Goal: Task Accomplishment & Management: Manage account settings

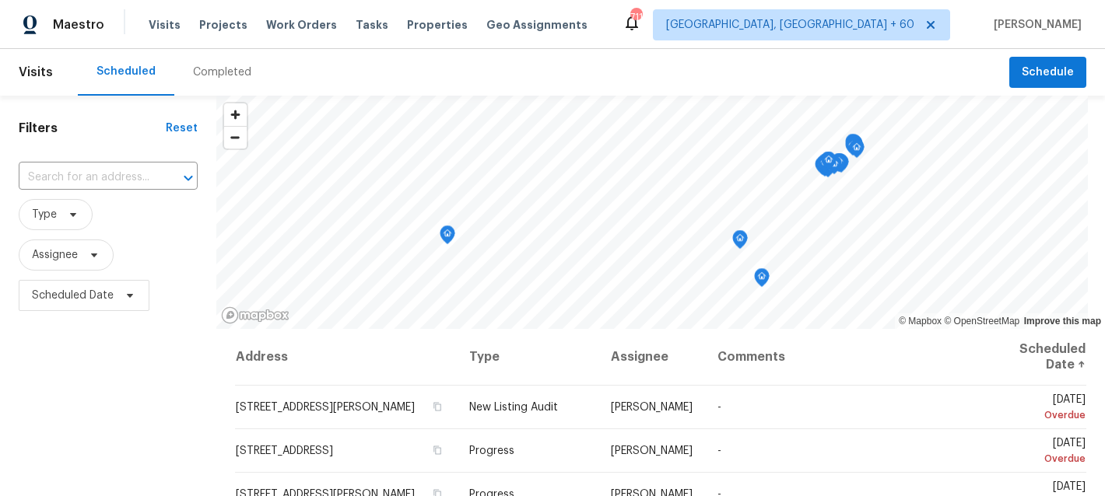
drag, startPoint x: 303, startPoint y: 26, endPoint x: 720, endPoint y: 47, distance: 416.8
click at [303, 26] on span "Work Orders" at bounding box center [301, 25] width 71 height 16
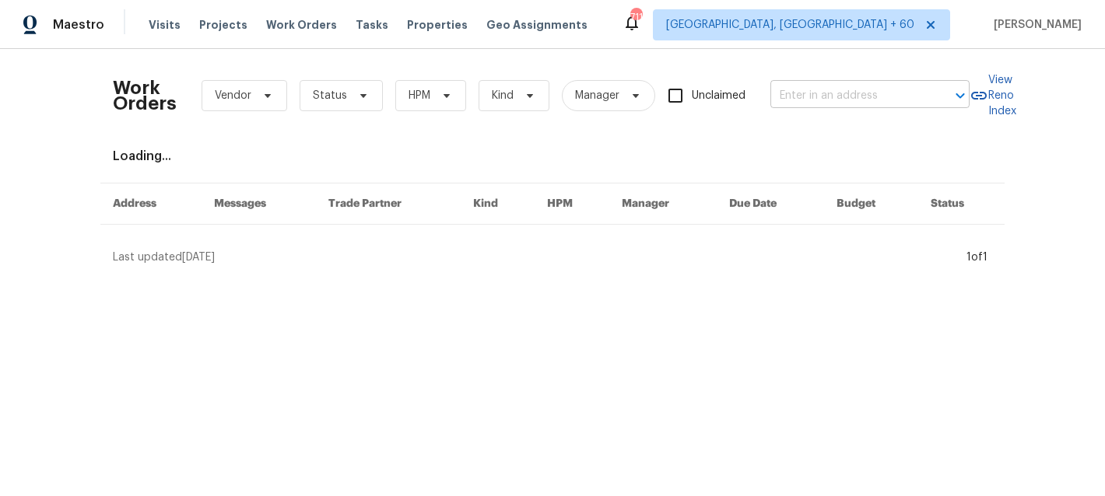
click at [886, 96] on input "text" at bounding box center [848, 96] width 156 height 24
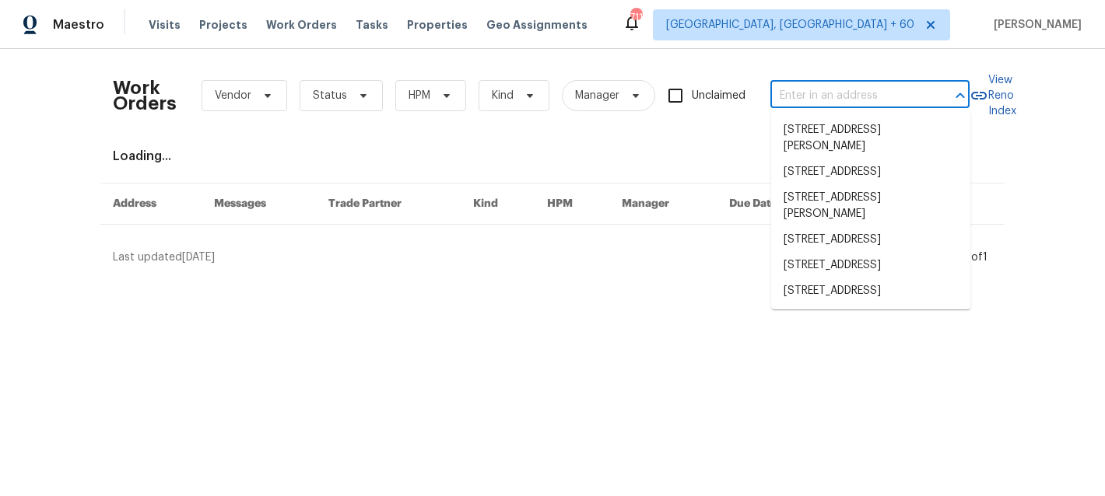
paste input "[STREET_ADDRESS][PERSON_NAME]"
type input "[STREET_ADDRESS][PERSON_NAME]"
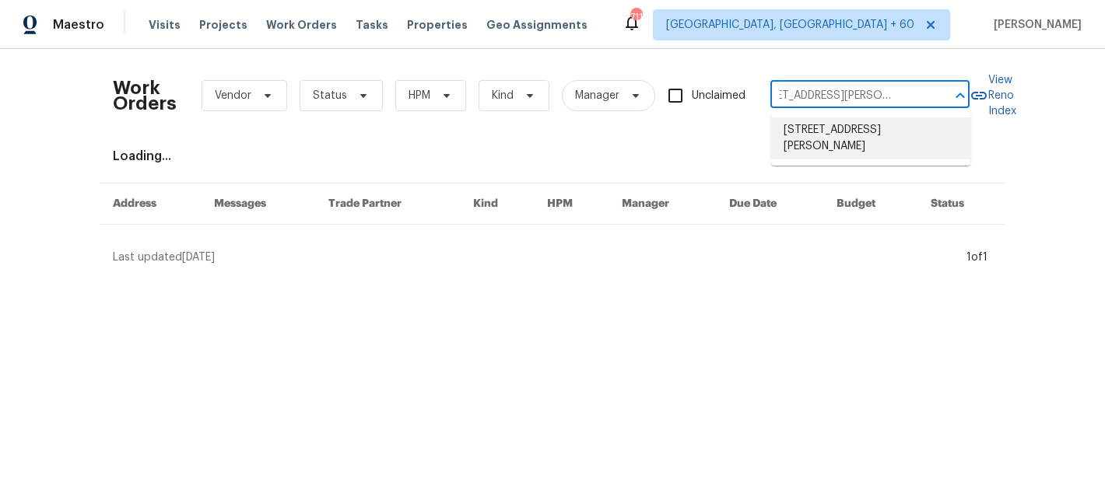
click at [864, 136] on li "[STREET_ADDRESS][PERSON_NAME]" at bounding box center [870, 139] width 199 height 42
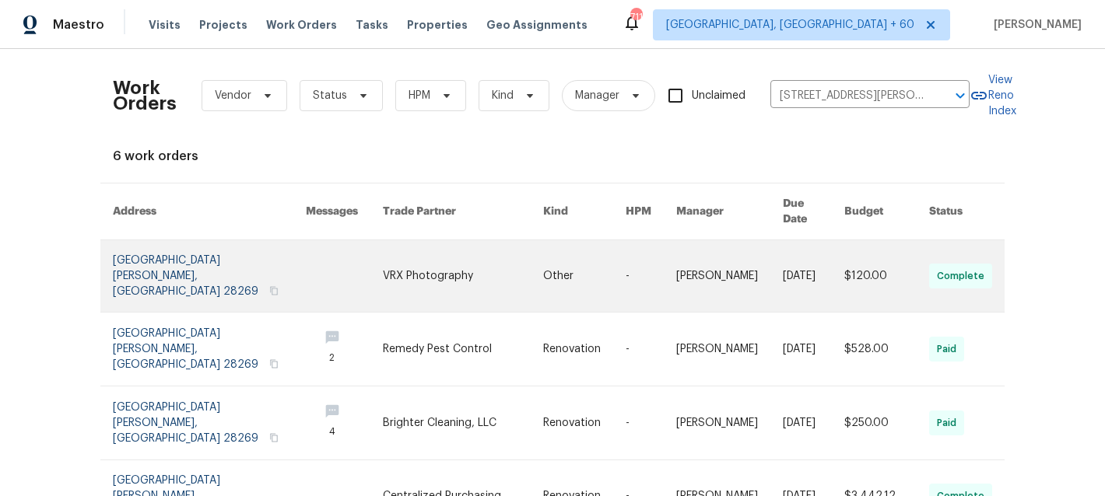
click at [604, 256] on link at bounding box center [584, 276] width 82 height 72
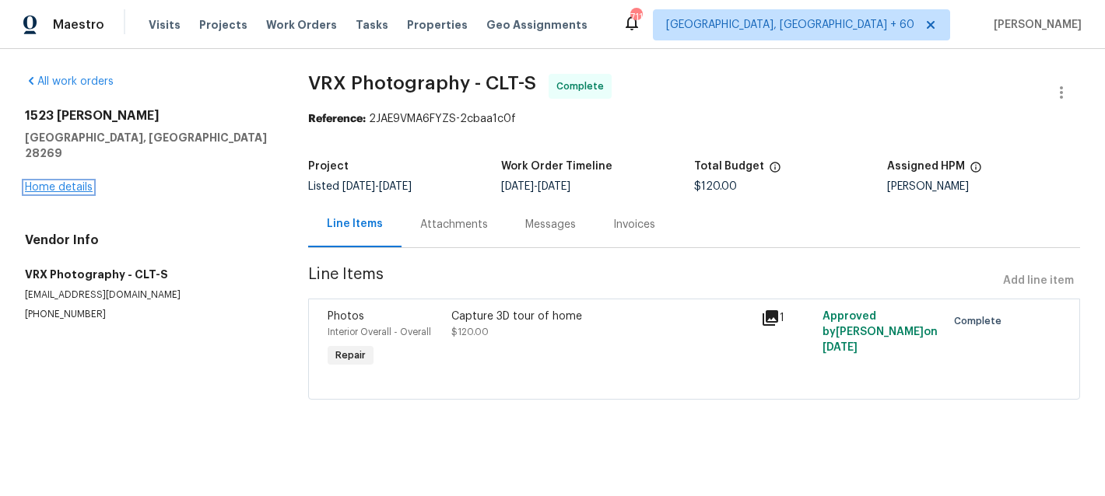
click at [65, 172] on div "[STREET_ADDRESS][PERSON_NAME] Home details" at bounding box center [148, 151] width 246 height 87
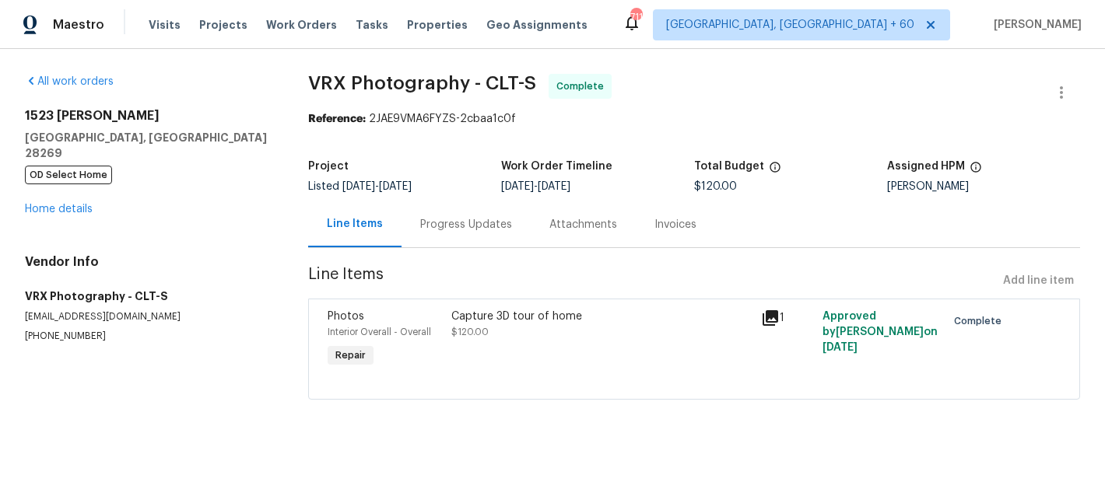
click at [57, 201] on div "[STREET_ADDRESS][PERSON_NAME] OD Select Home Home details" at bounding box center [148, 162] width 246 height 109
click at [60, 204] on link "Home details" at bounding box center [59, 209] width 68 height 11
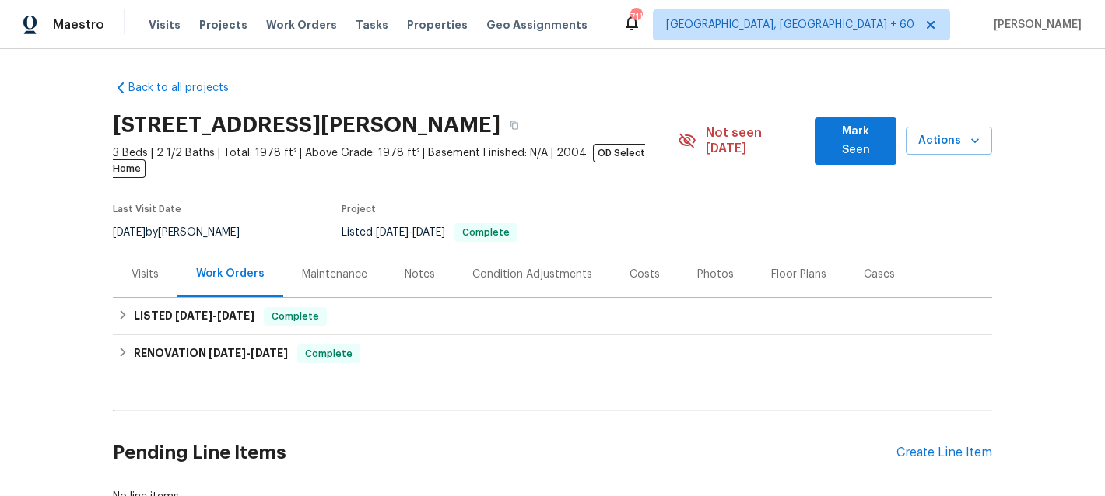
click at [303, 267] on div "Maintenance" at bounding box center [334, 275] width 65 height 16
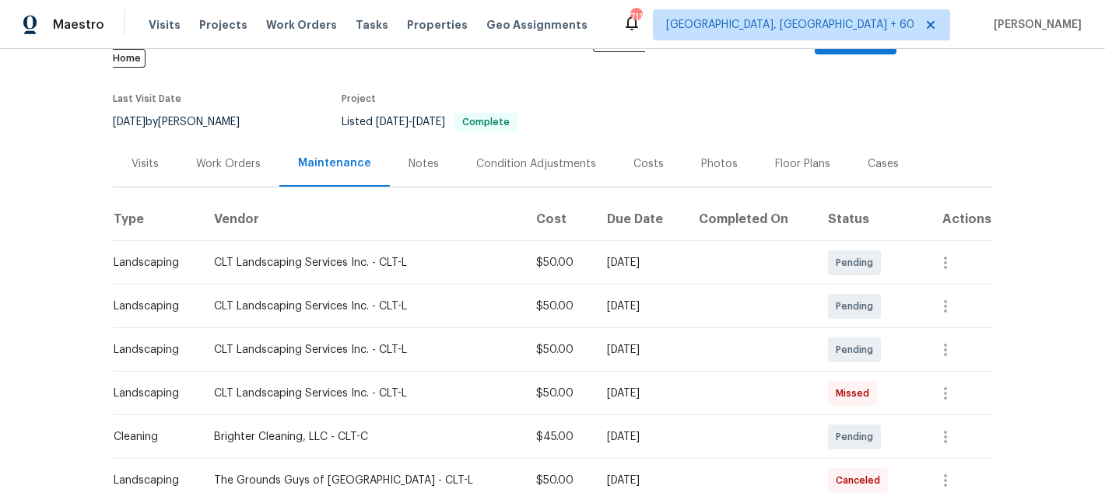
scroll to position [107, 0]
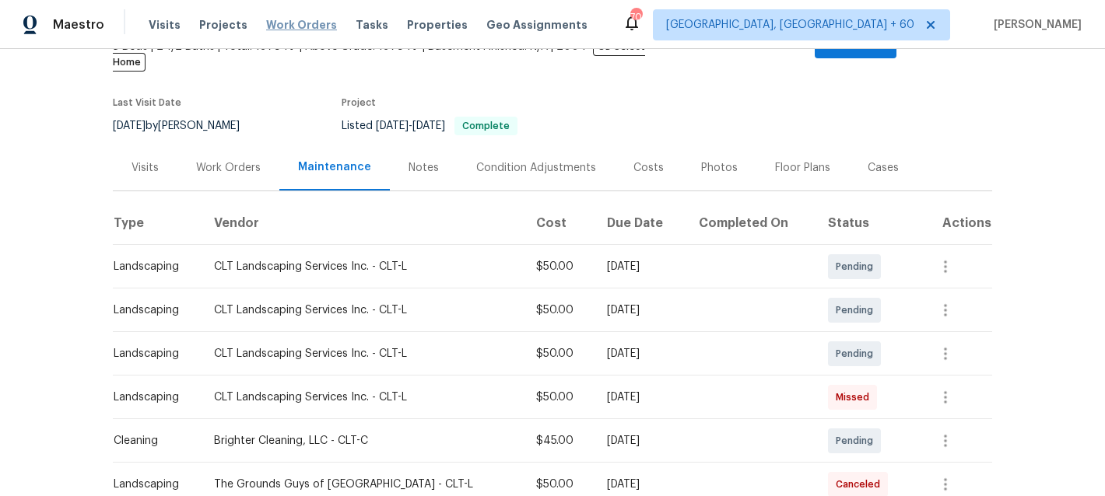
click at [293, 28] on span "Work Orders" at bounding box center [301, 25] width 71 height 16
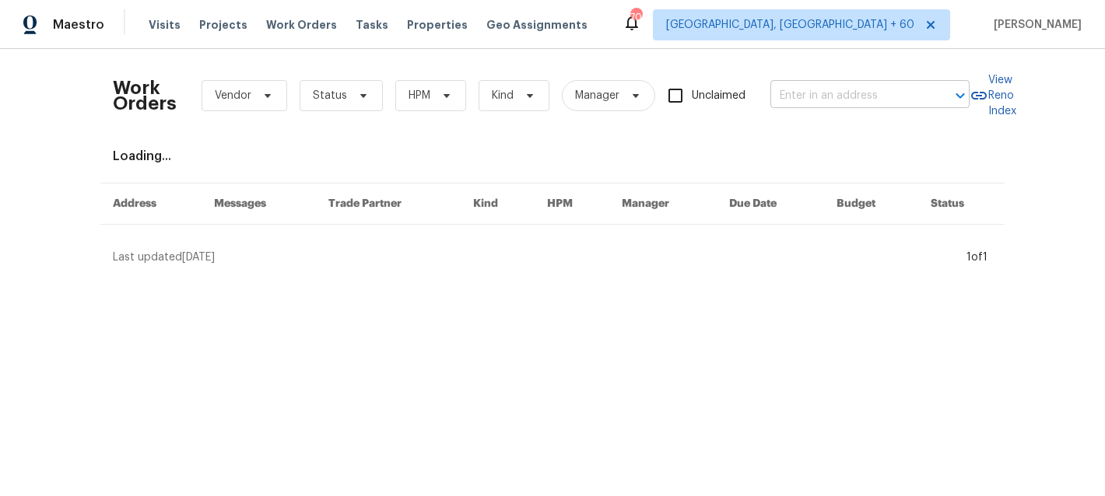
click at [843, 100] on input "text" at bounding box center [848, 96] width 156 height 24
paste input "[STREET_ADDRESS][PERSON_NAME]"
type input "[STREET_ADDRESS][PERSON_NAME]"
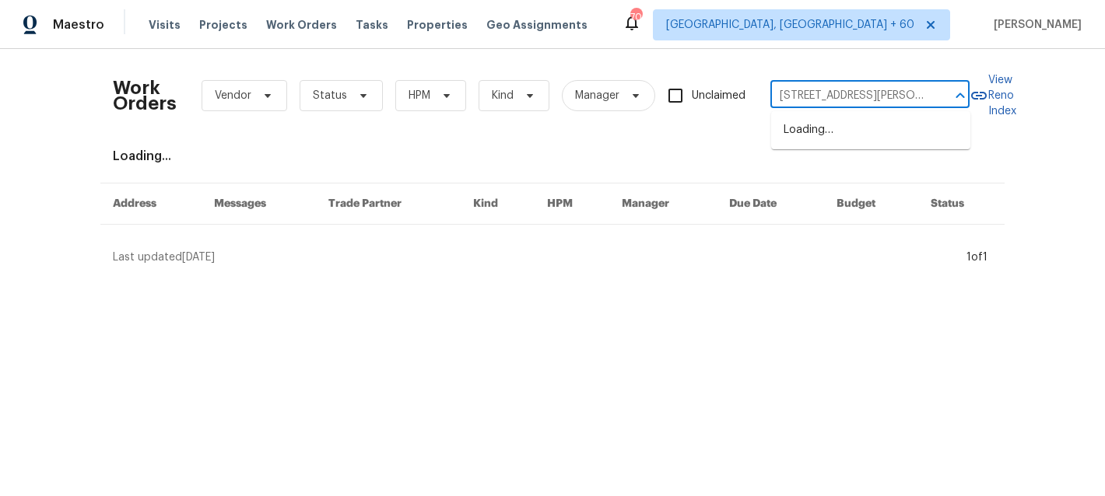
scroll to position [0, 41]
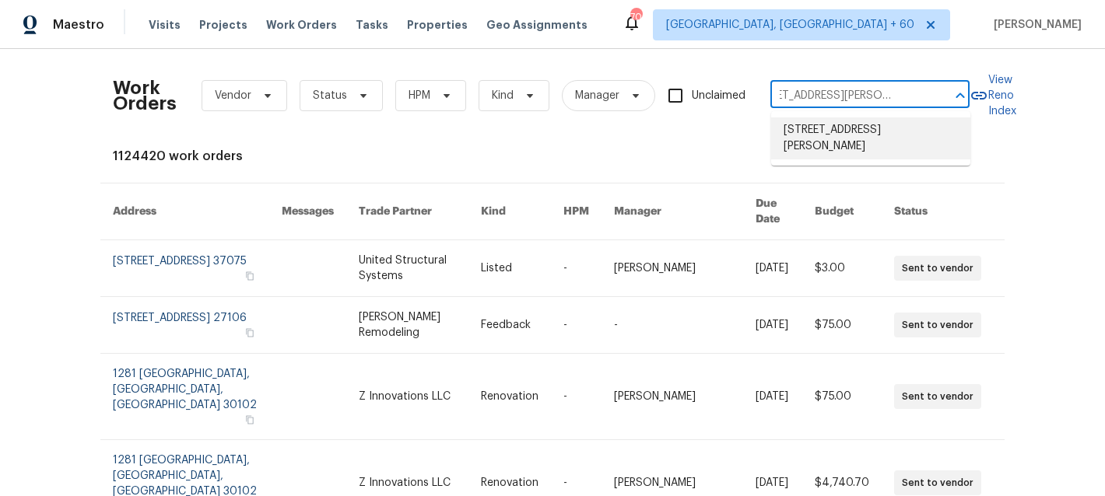
click at [830, 134] on li "[STREET_ADDRESS][PERSON_NAME]" at bounding box center [870, 139] width 199 height 42
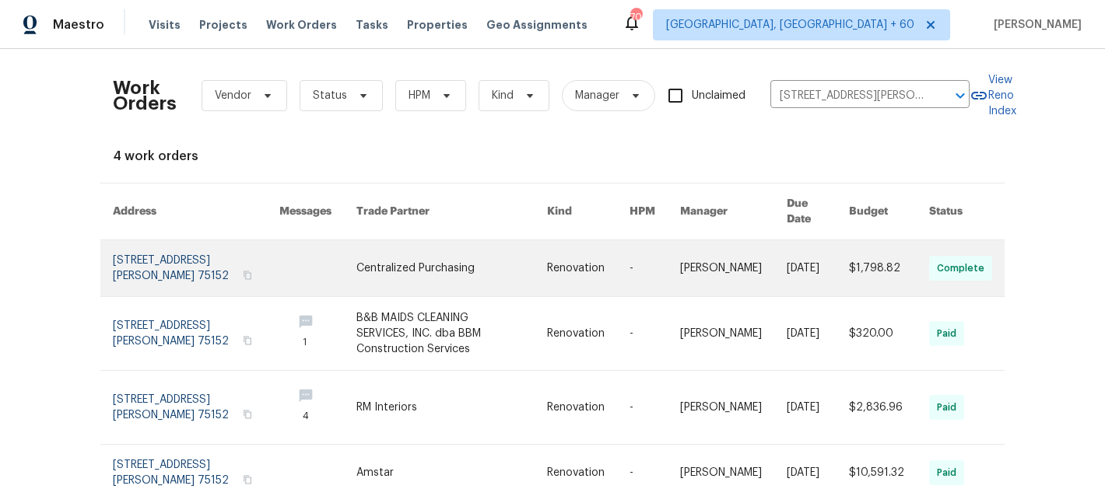
click at [498, 261] on link at bounding box center [451, 268] width 191 height 56
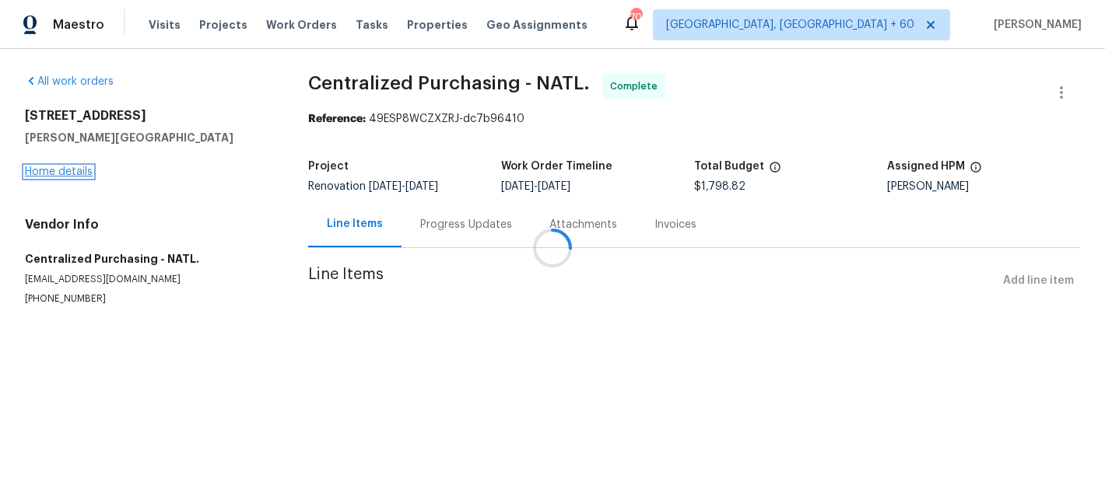
click at [55, 171] on link "Home details" at bounding box center [59, 172] width 68 height 11
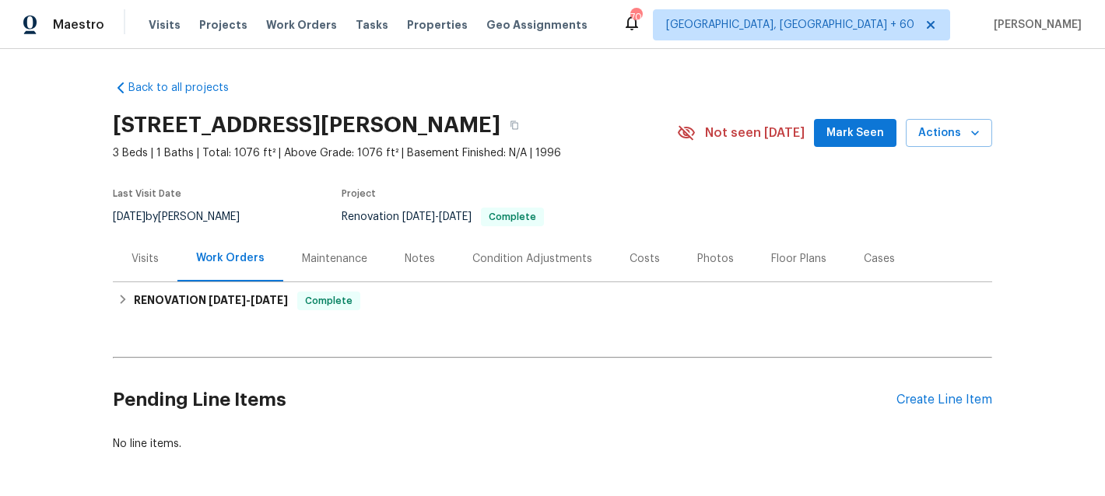
click at [317, 261] on div "Maintenance" at bounding box center [334, 259] width 65 height 16
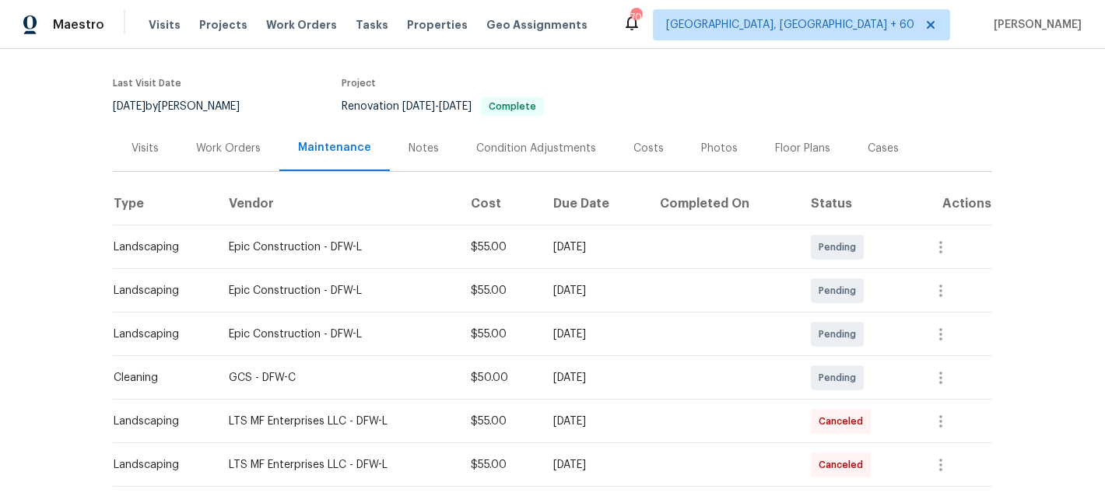
scroll to position [108, 0]
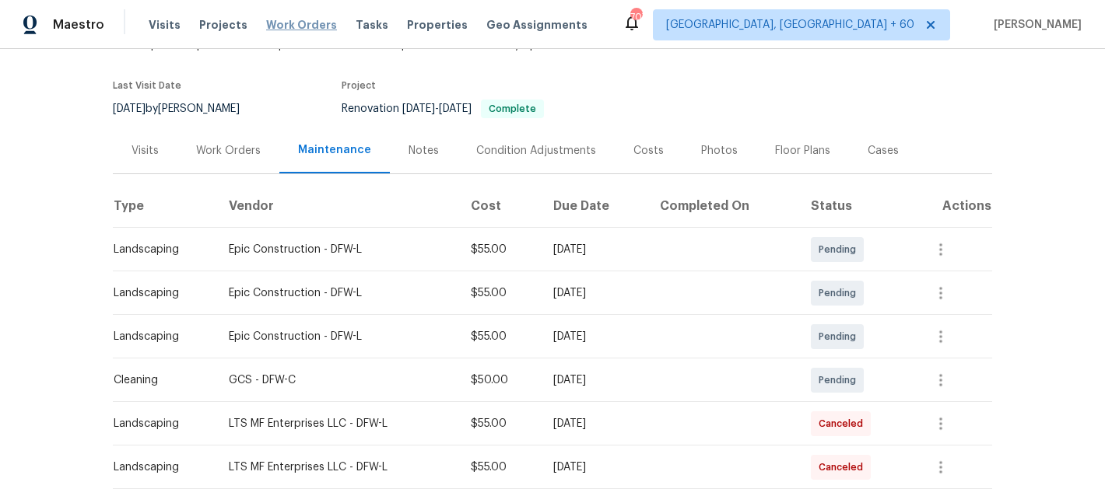
click at [294, 26] on span "Work Orders" at bounding box center [301, 25] width 71 height 16
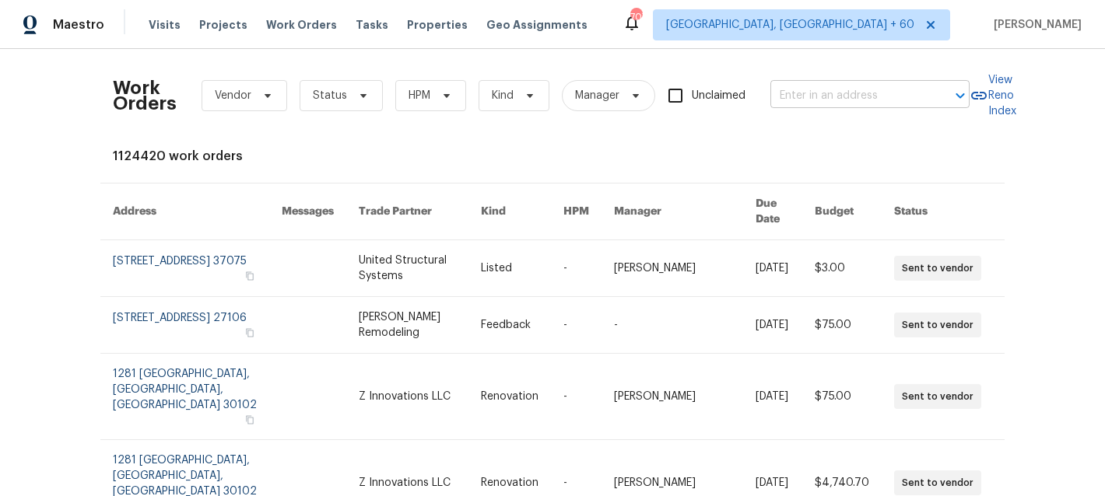
click at [828, 89] on input "text" at bounding box center [848, 96] width 156 height 24
paste input "[STREET_ADDRESS]"
type input "[STREET_ADDRESS]"
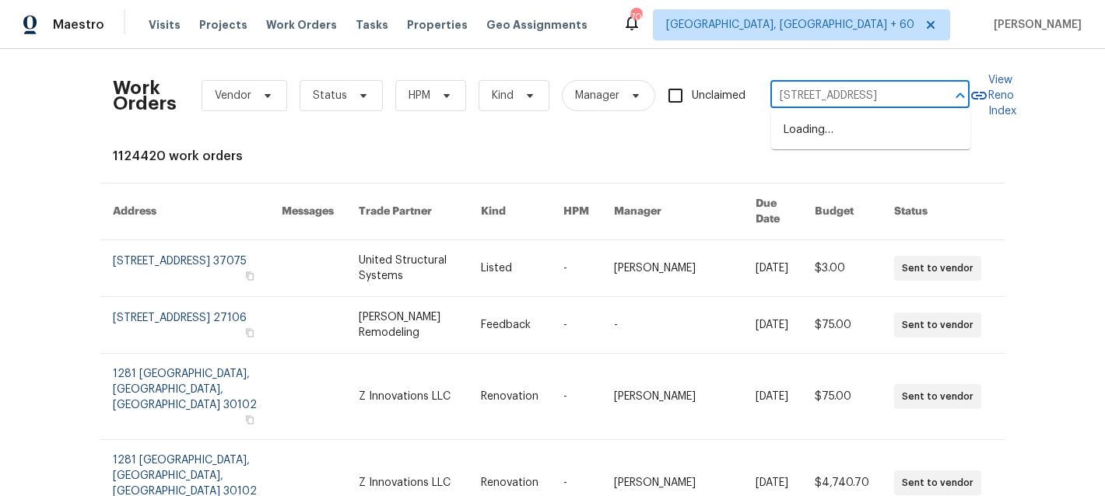
scroll to position [0, 69]
click at [854, 135] on li "[STREET_ADDRESS]" at bounding box center [870, 131] width 199 height 26
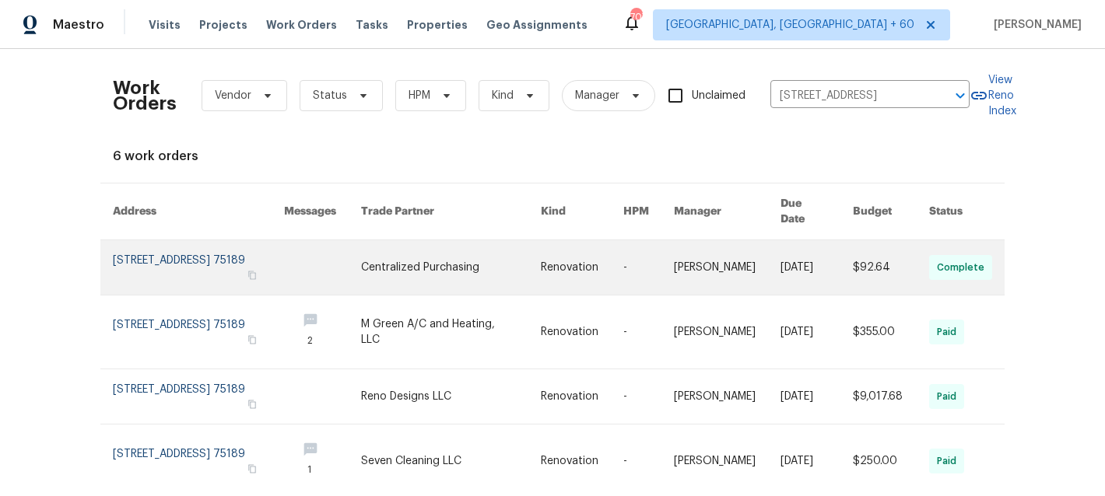
click at [490, 261] on link at bounding box center [451, 267] width 180 height 54
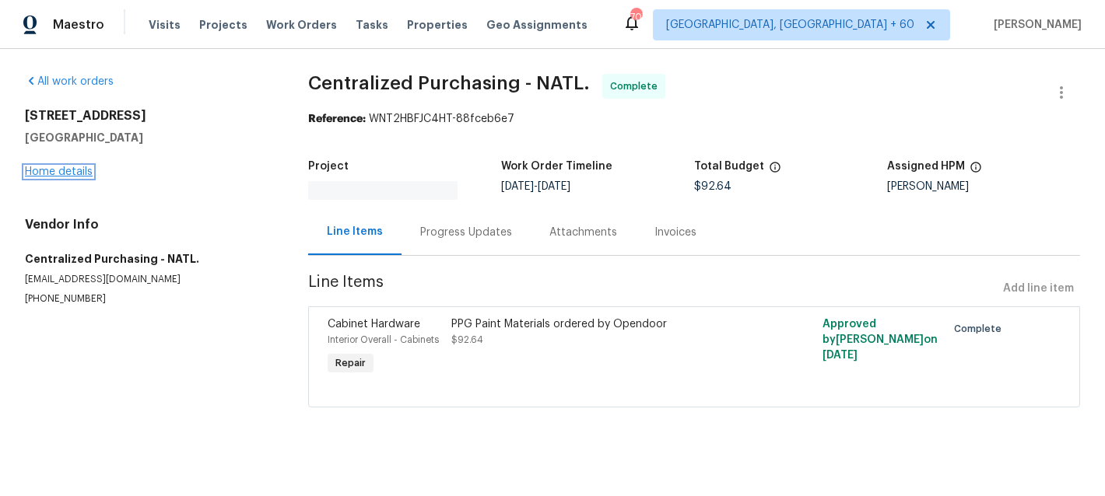
click at [69, 174] on link "Home details" at bounding box center [59, 172] width 68 height 11
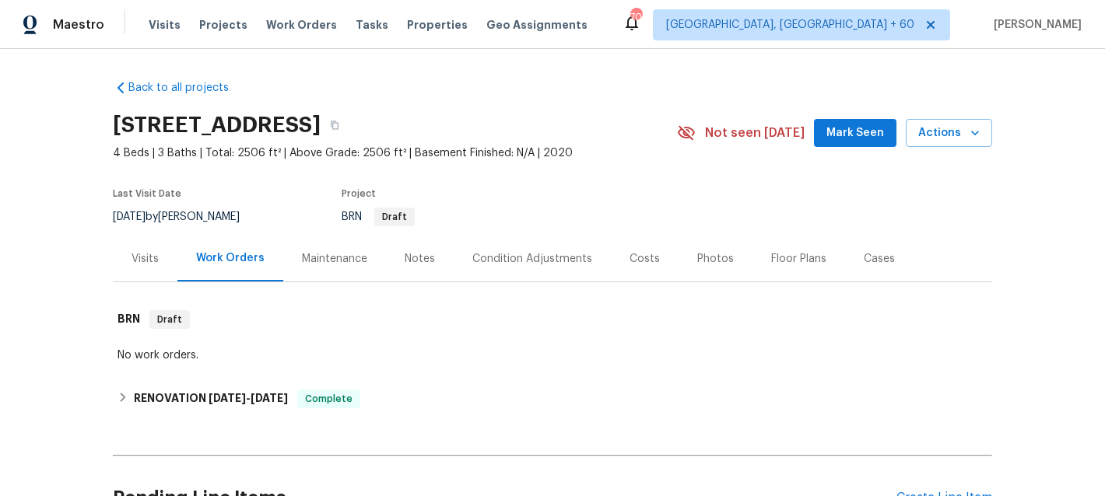
click at [336, 265] on div "Maintenance" at bounding box center [334, 259] width 65 height 16
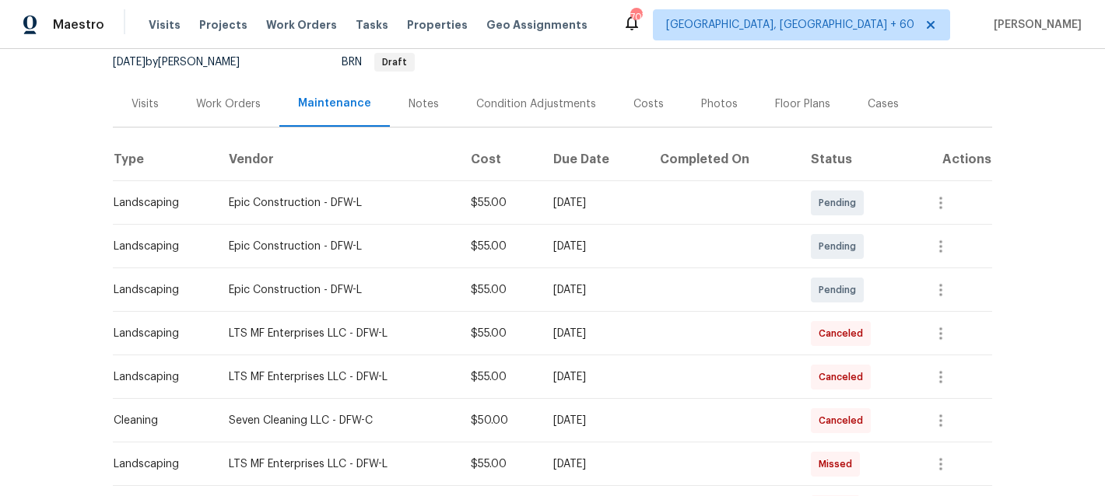
scroll to position [164, 0]
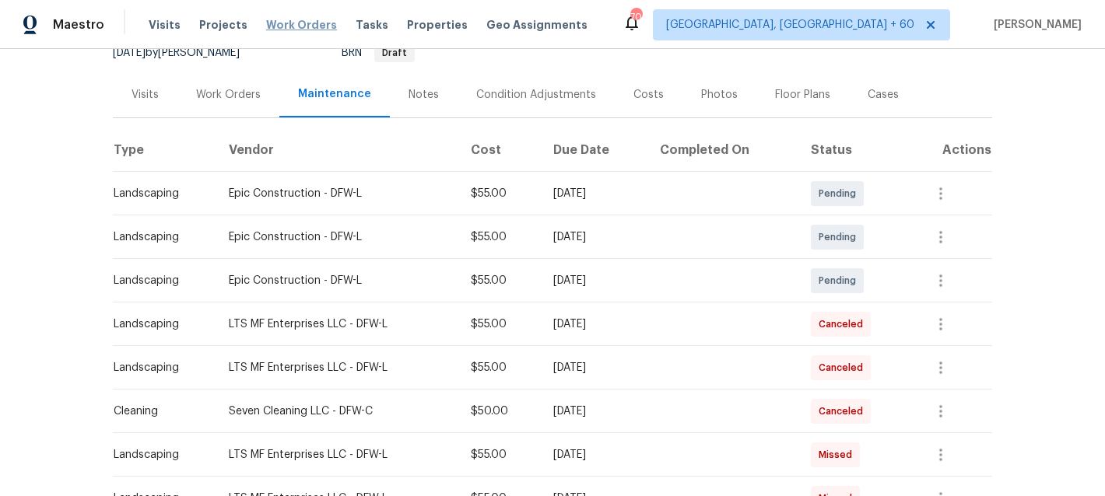
click at [279, 26] on span "Work Orders" at bounding box center [301, 25] width 71 height 16
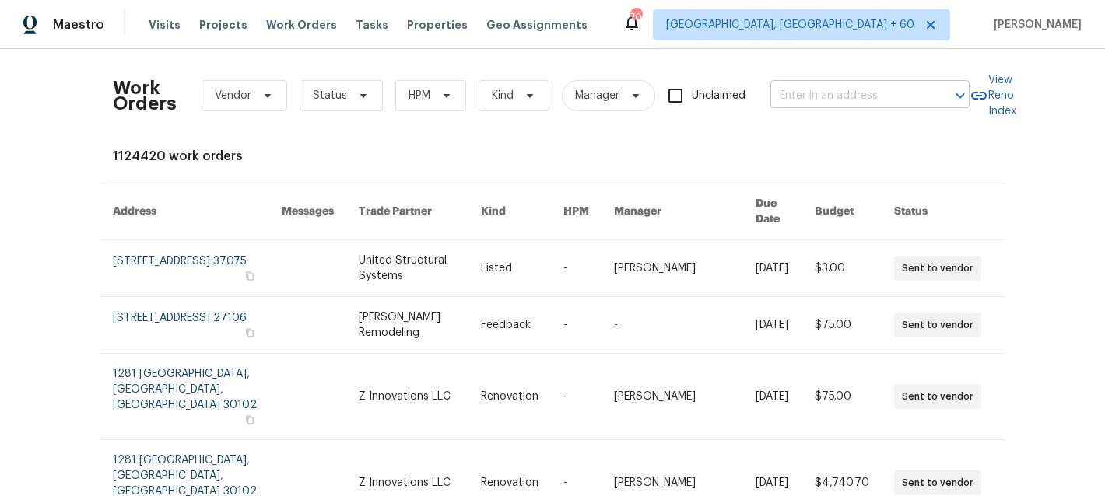
click at [783, 99] on input "text" at bounding box center [848, 96] width 156 height 24
paste input "[STREET_ADDRESS][US_STATE]"
type input "[STREET_ADDRESS][US_STATE]"
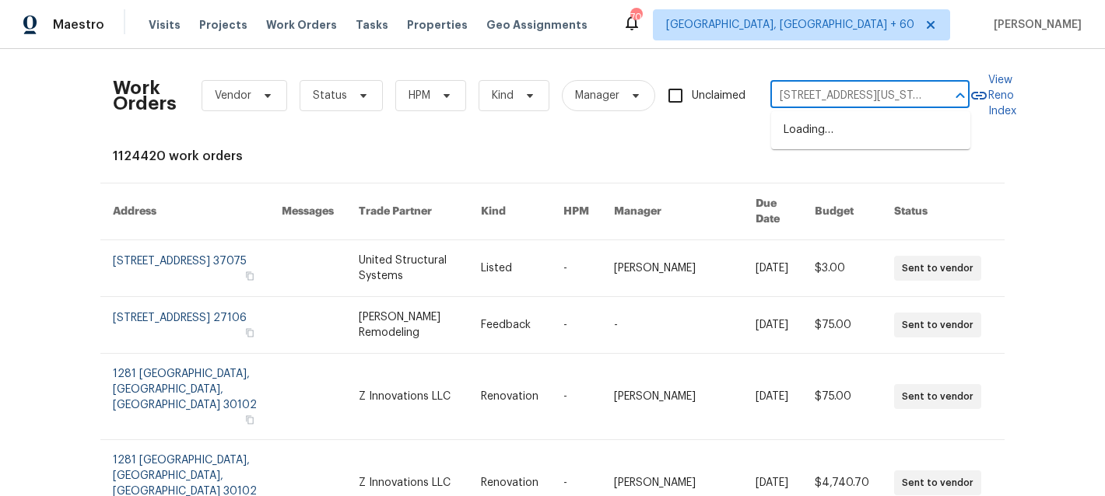
scroll to position [0, 80]
click at [833, 135] on li "[STREET_ADDRESS][US_STATE]" at bounding box center [870, 131] width 199 height 26
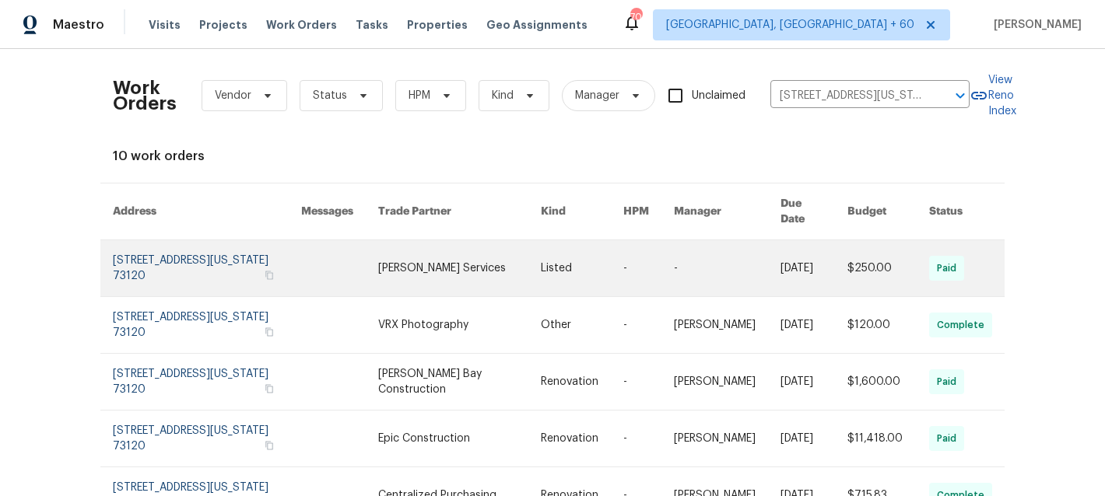
click at [247, 265] on link at bounding box center [207, 268] width 188 height 56
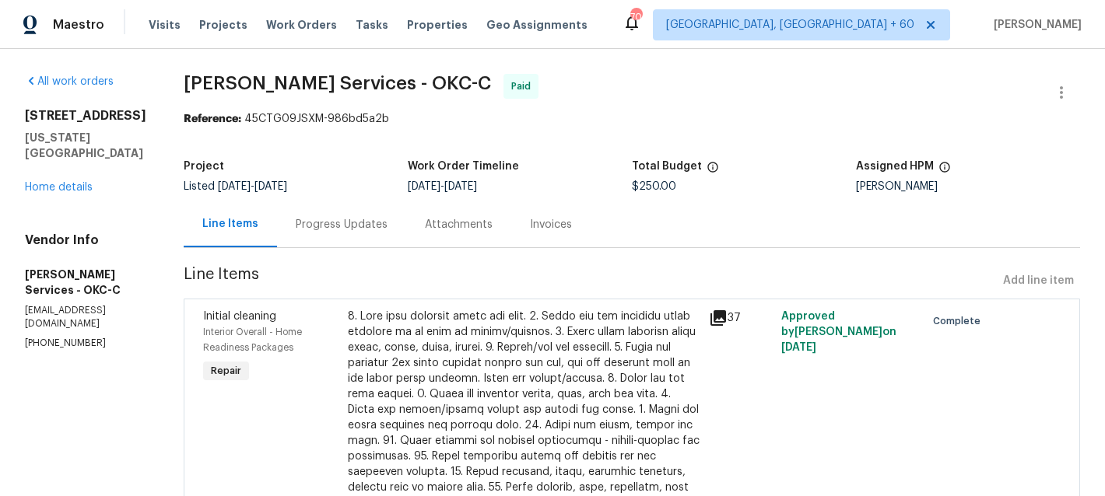
click at [48, 177] on div "[STREET_ADDRESS][US_STATE] Home details" at bounding box center [85, 151] width 121 height 87
click at [57, 195] on div "[STREET_ADDRESS][US_STATE] Home details" at bounding box center [85, 151] width 121 height 87
click at [68, 193] on link "Home details" at bounding box center [59, 187] width 68 height 11
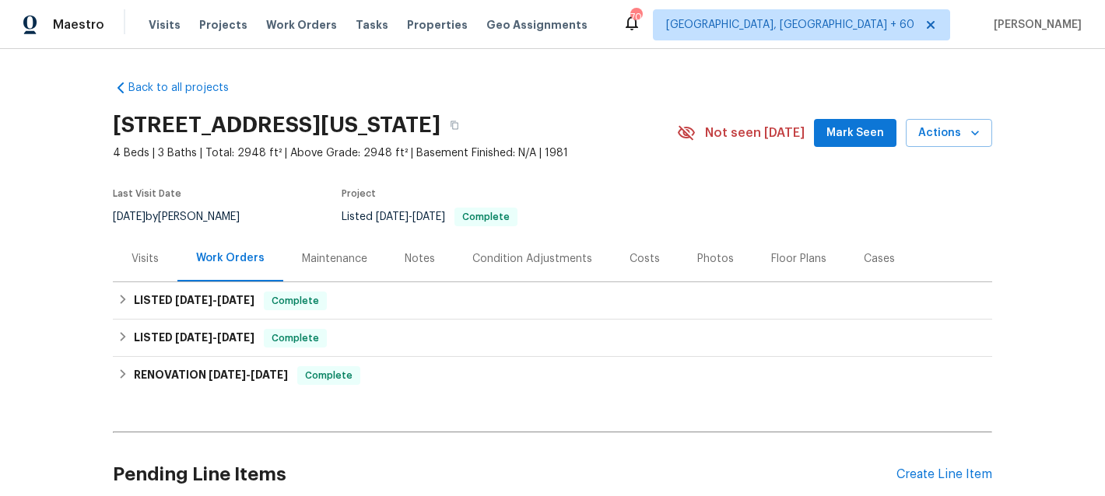
click at [331, 260] on div "Maintenance" at bounding box center [334, 259] width 65 height 16
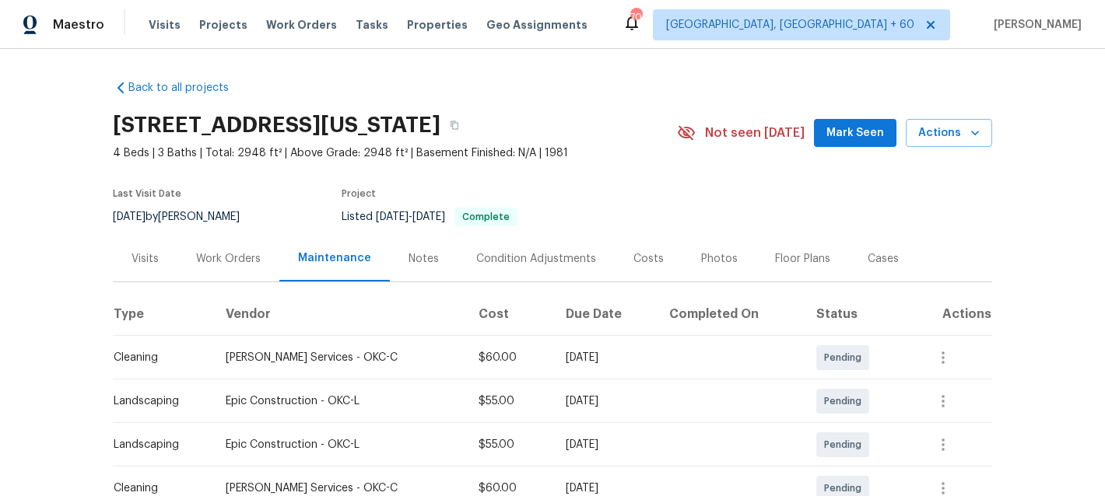
scroll to position [160, 0]
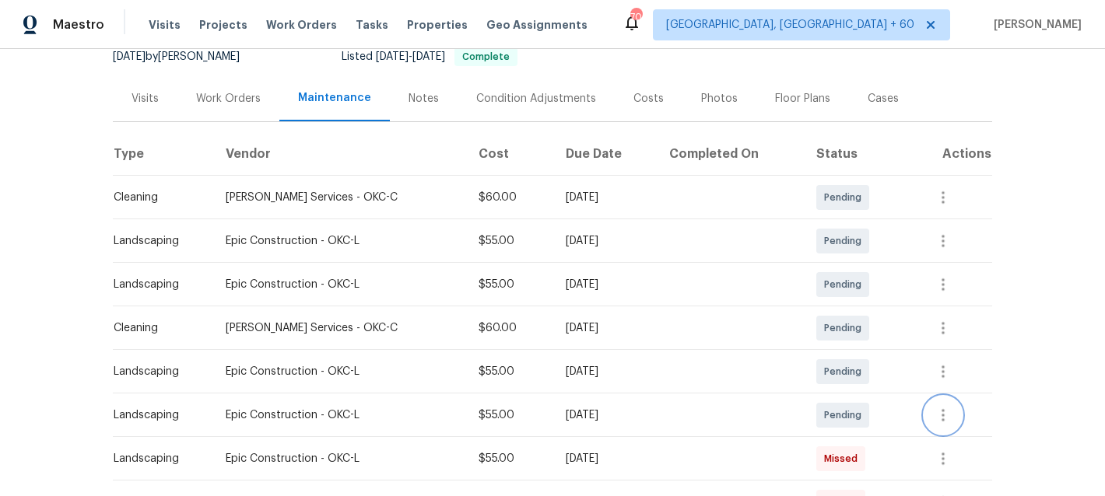
click at [941, 419] on icon "button" at bounding box center [943, 415] width 19 height 19
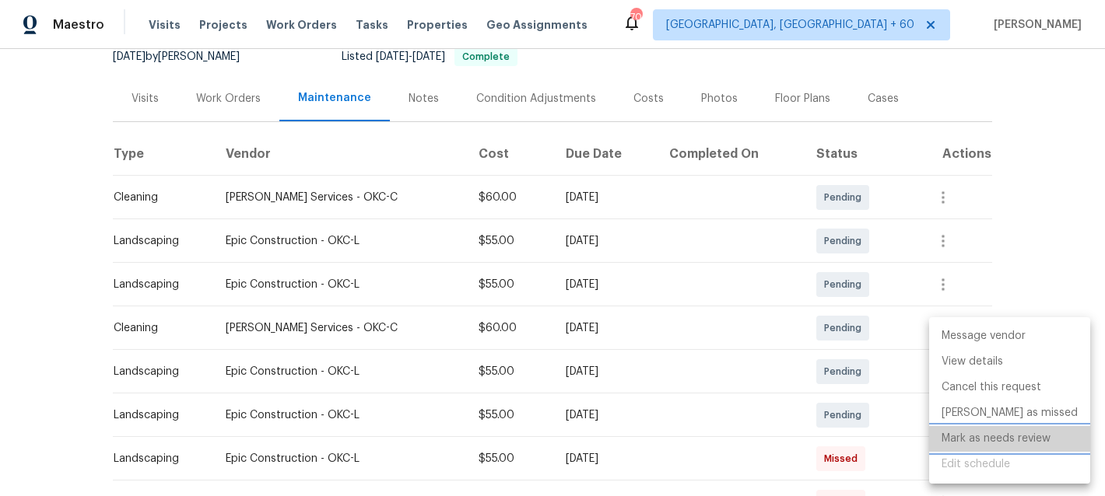
click at [1009, 442] on li "Mark as needs review" at bounding box center [1009, 439] width 161 height 26
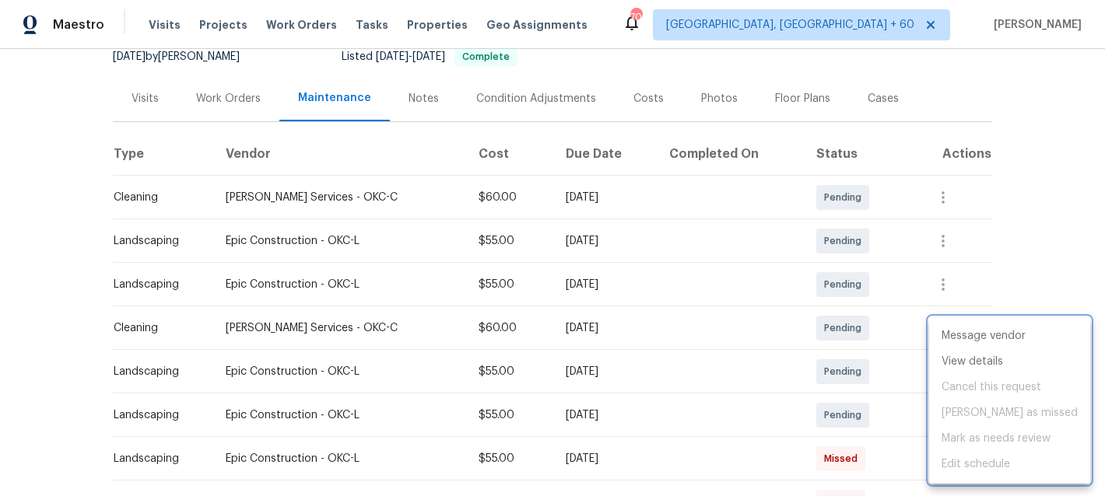
click at [1034, 244] on div at bounding box center [552, 248] width 1105 height 496
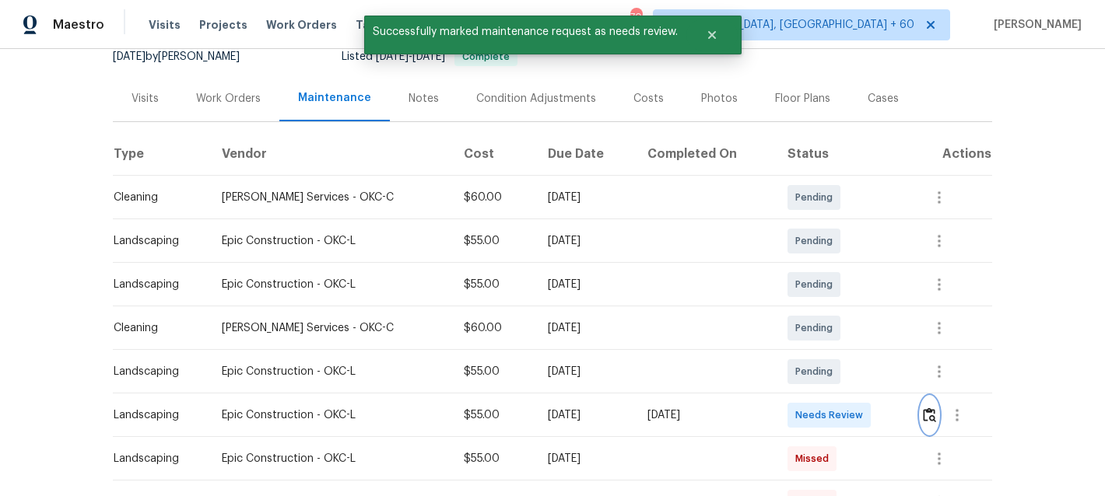
click at [929, 411] on img "button" at bounding box center [929, 415] width 13 height 15
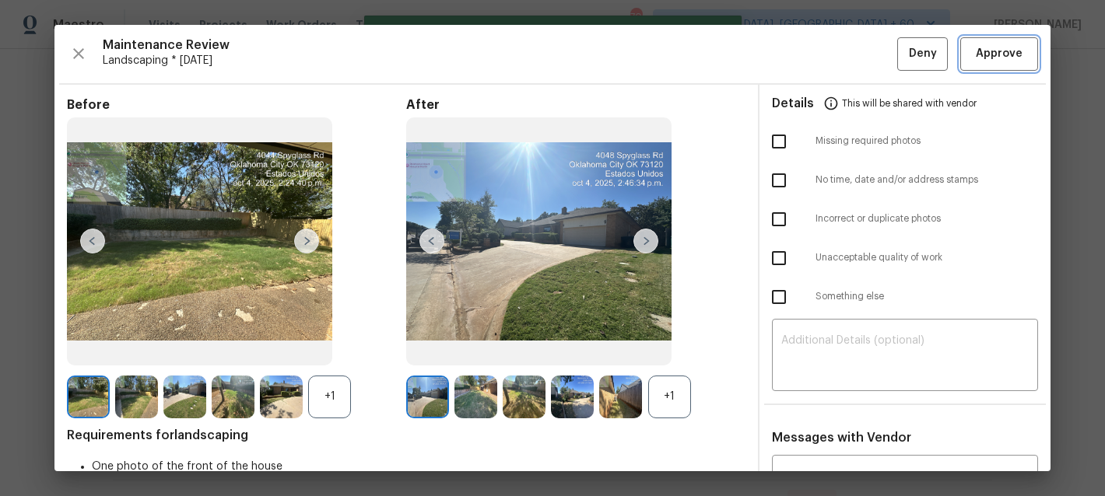
click at [1005, 60] on span "Approve" at bounding box center [999, 53] width 47 height 19
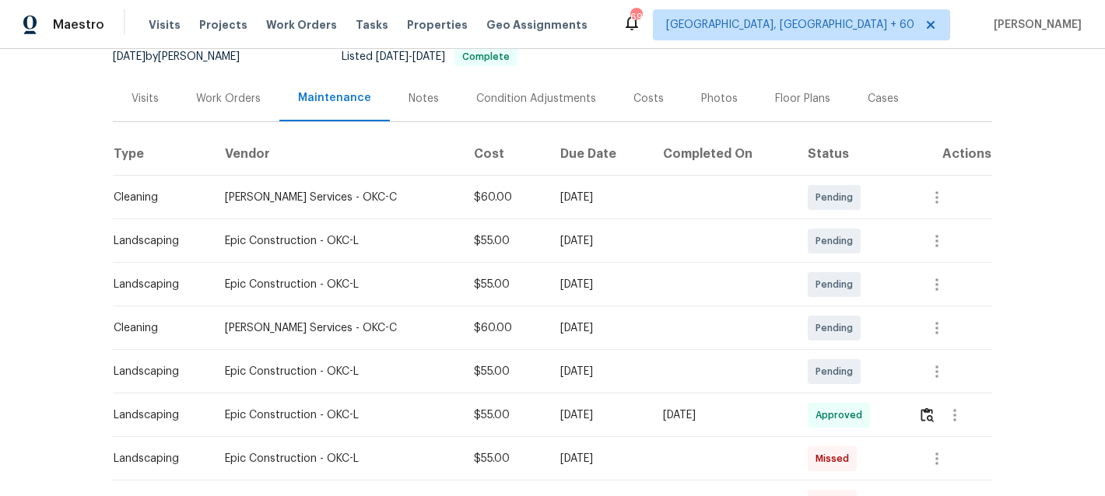
click at [284, 13] on div "Visits Projects Work Orders Tasks Properties Geo Assignments" at bounding box center [378, 24] width 458 height 31
click at [284, 23] on span "Work Orders" at bounding box center [301, 25] width 71 height 16
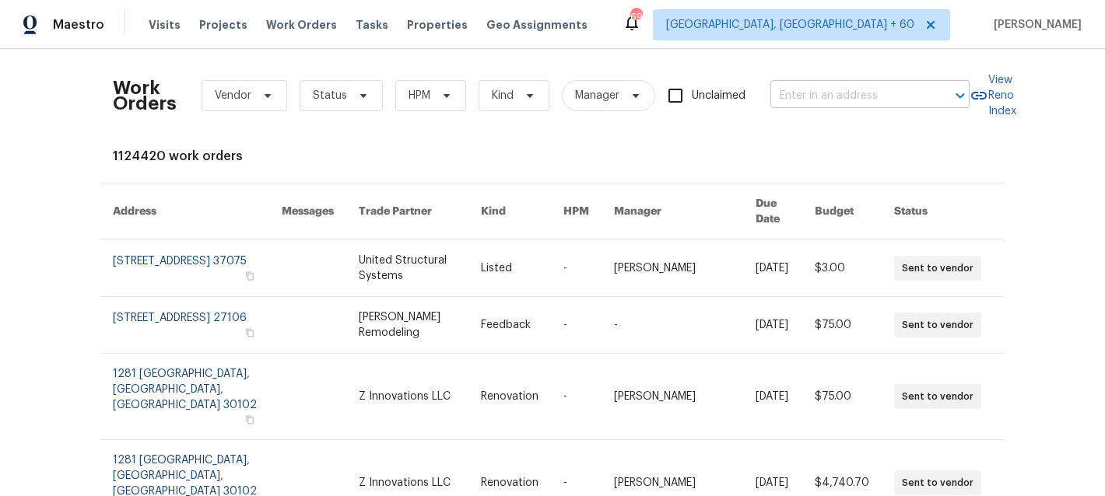
click at [872, 99] on input "text" at bounding box center [848, 96] width 156 height 24
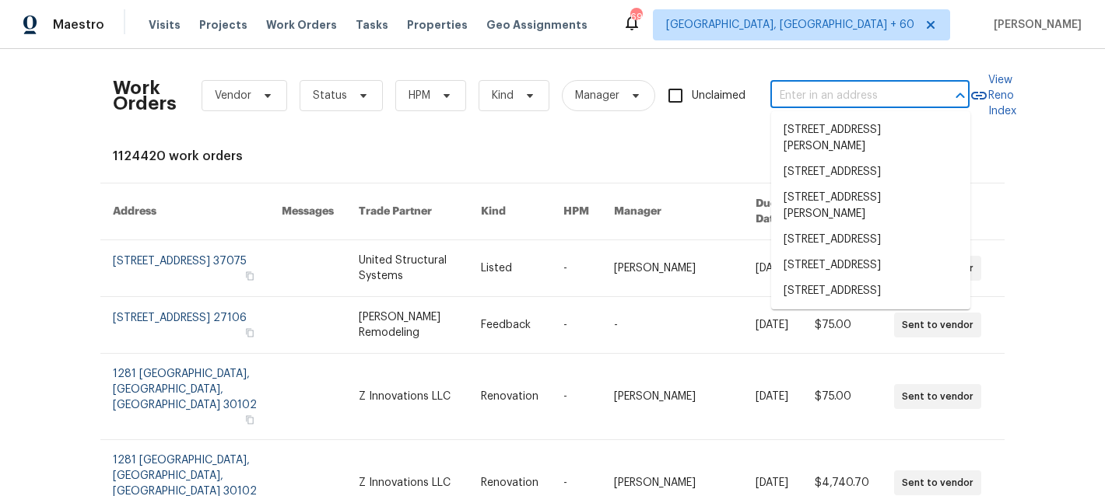
paste input "[STREET_ADDRESS]"
type input "[STREET_ADDRESS]"
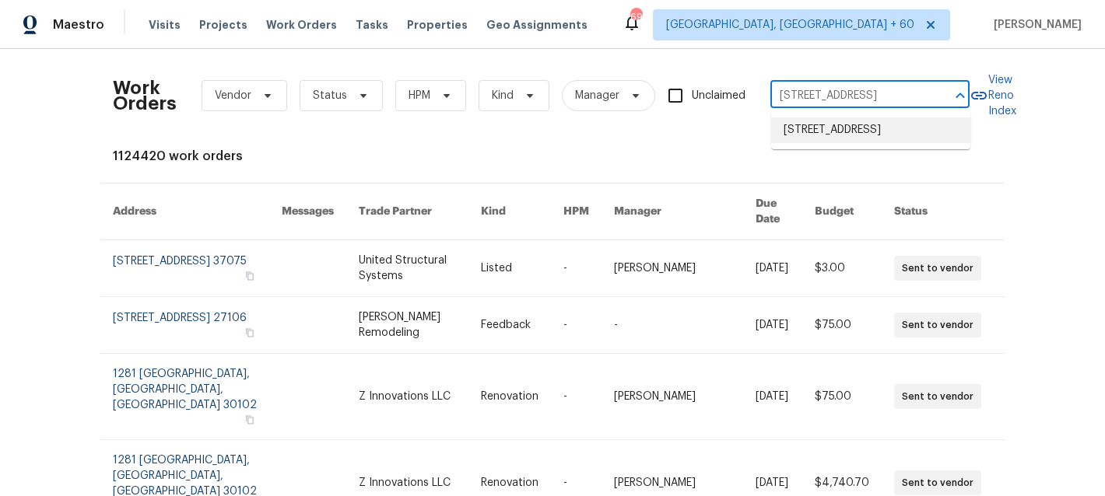
click at [839, 143] on li "[STREET_ADDRESS]" at bounding box center [870, 131] width 199 height 26
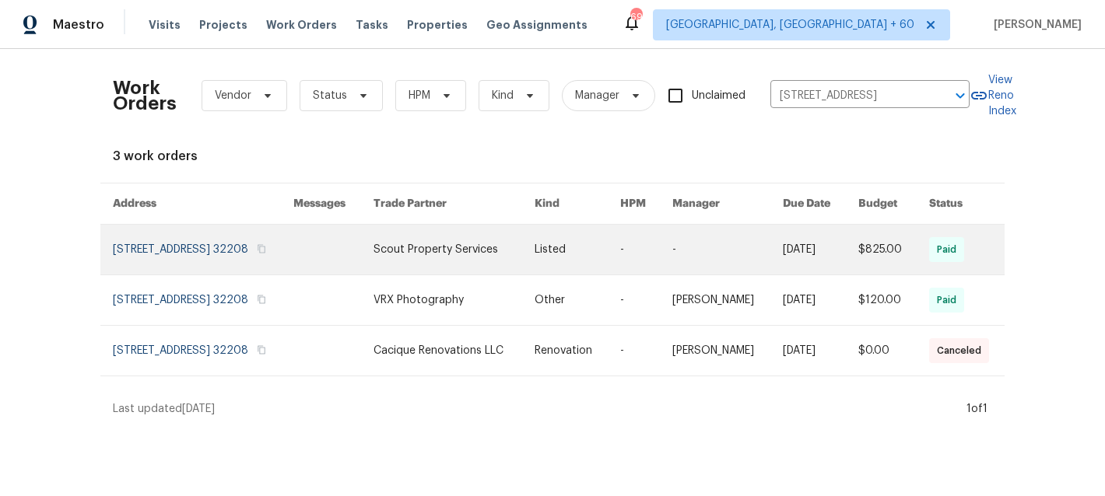
click at [374, 257] on link at bounding box center [333, 250] width 80 height 50
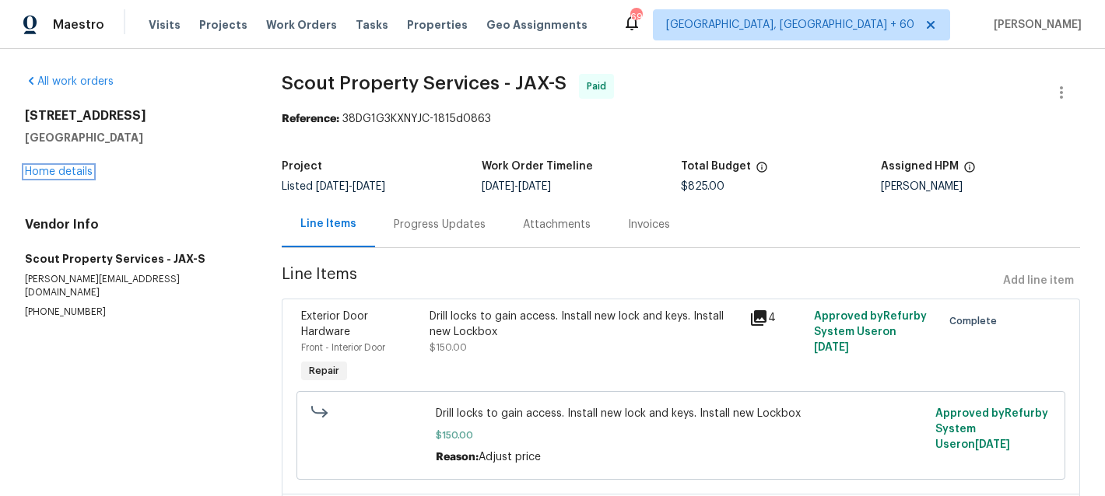
click at [51, 177] on div "[STREET_ADDRESS] Home details" at bounding box center [134, 144] width 219 height 72
click at [89, 174] on link "Home details" at bounding box center [59, 172] width 68 height 11
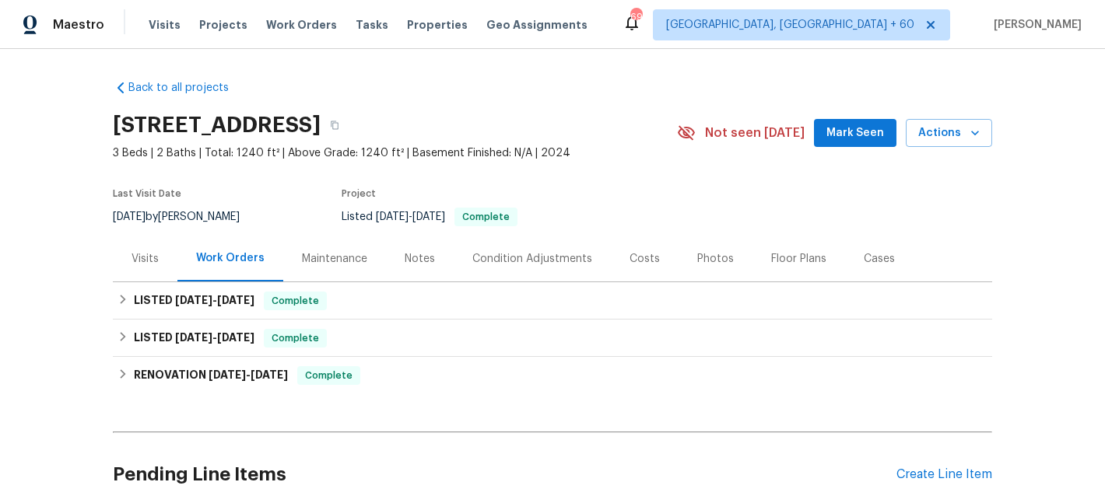
click at [332, 258] on div "Maintenance" at bounding box center [334, 259] width 65 height 16
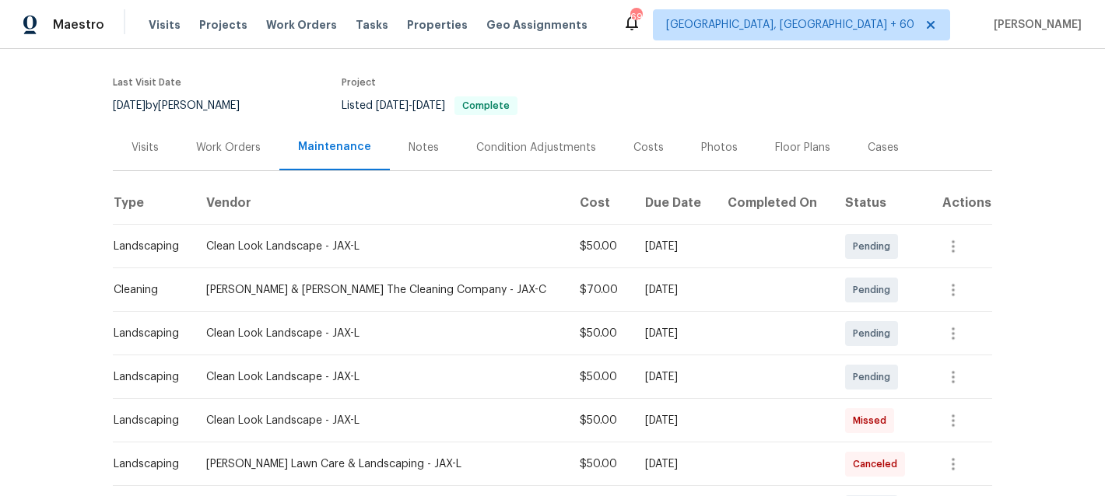
scroll to position [113, 0]
click at [300, 28] on span "Work Orders" at bounding box center [301, 25] width 71 height 16
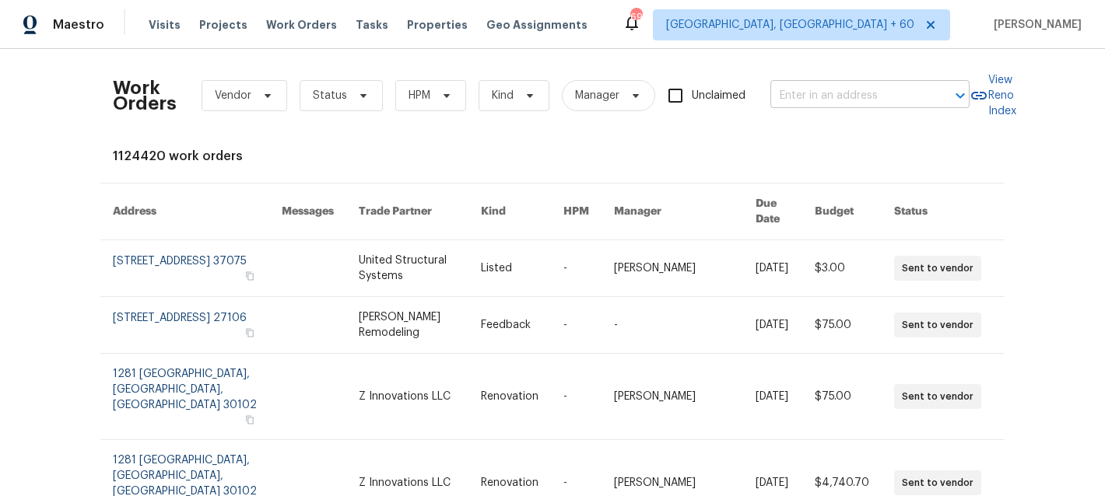
click at [860, 105] on input "text" at bounding box center [848, 96] width 156 height 24
paste input "[STREET_ADDRESS][PERSON_NAME]"
type input "[STREET_ADDRESS][PERSON_NAME]"
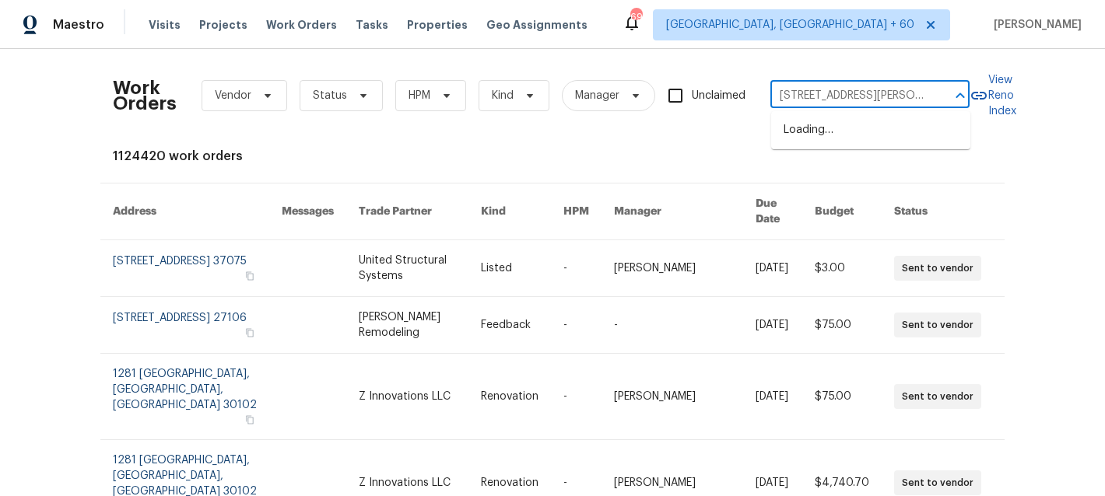
scroll to position [0, 50]
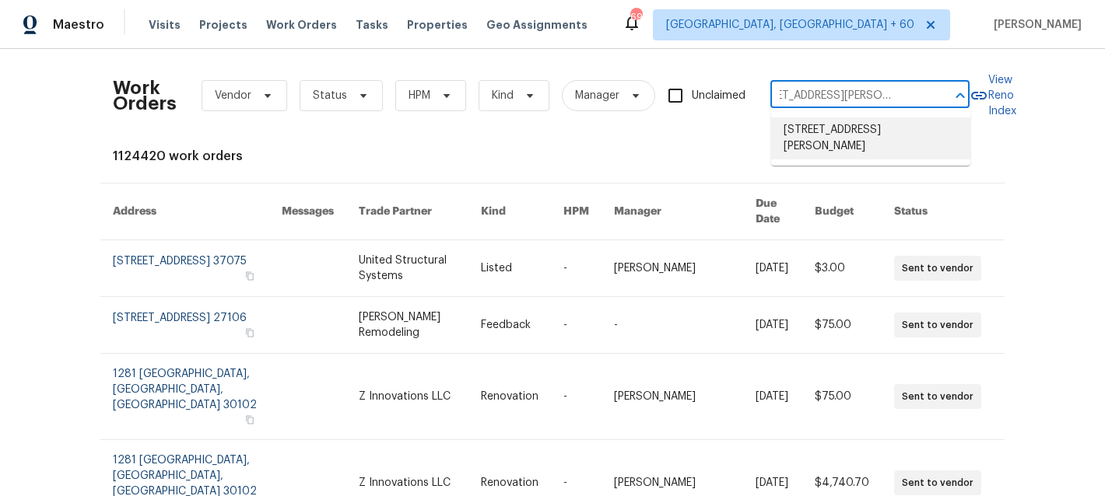
click at [842, 138] on li "[STREET_ADDRESS][PERSON_NAME]" at bounding box center [870, 139] width 199 height 42
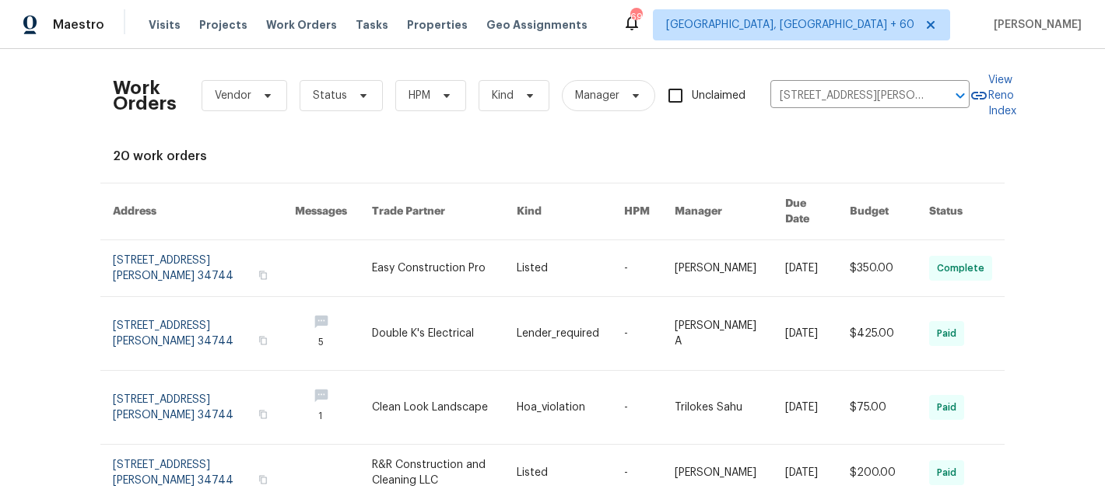
click at [480, 259] on link at bounding box center [444, 268] width 144 height 56
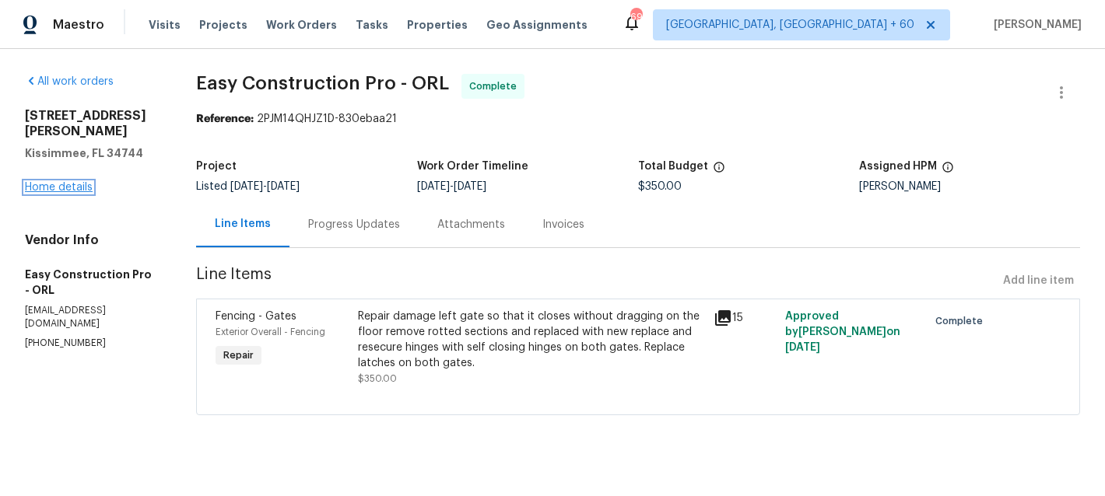
click at [54, 182] on link "Home details" at bounding box center [59, 187] width 68 height 11
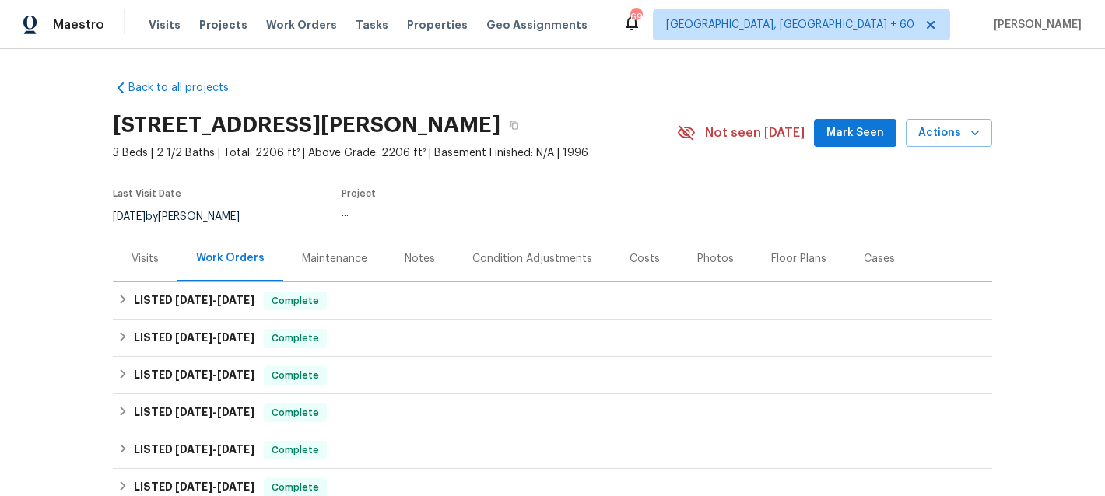
click at [339, 272] on div "Maintenance" at bounding box center [334, 259] width 103 height 46
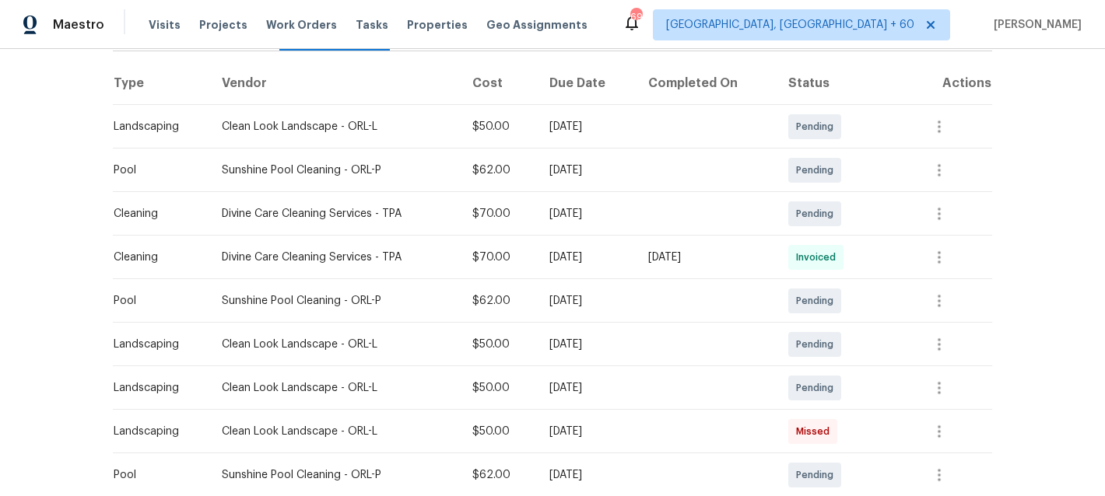
scroll to position [230, 0]
click at [277, 20] on span "Work Orders" at bounding box center [301, 25] width 71 height 16
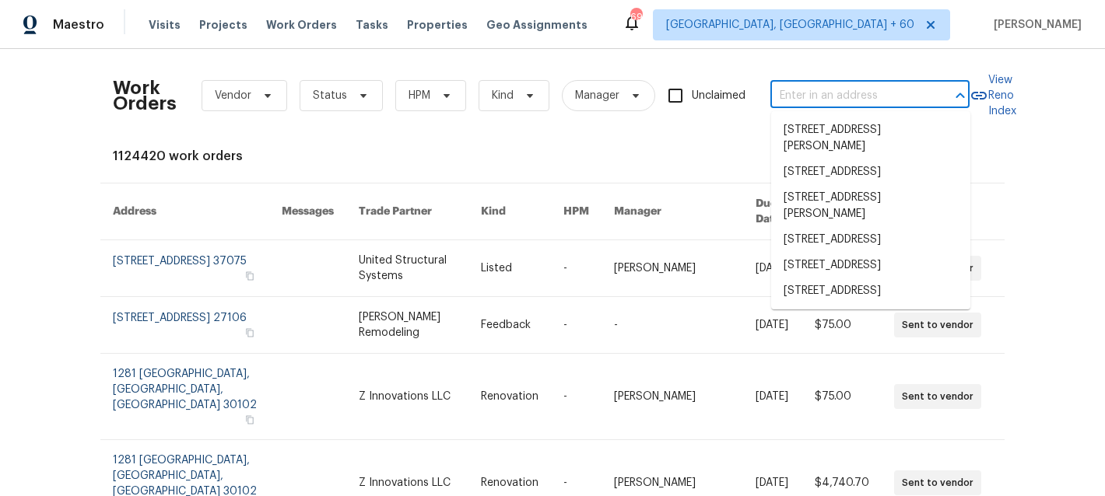
click at [795, 93] on input "text" at bounding box center [848, 96] width 156 height 24
paste input "[STREET_ADDRESS]"
type input "[STREET_ADDRESS]"
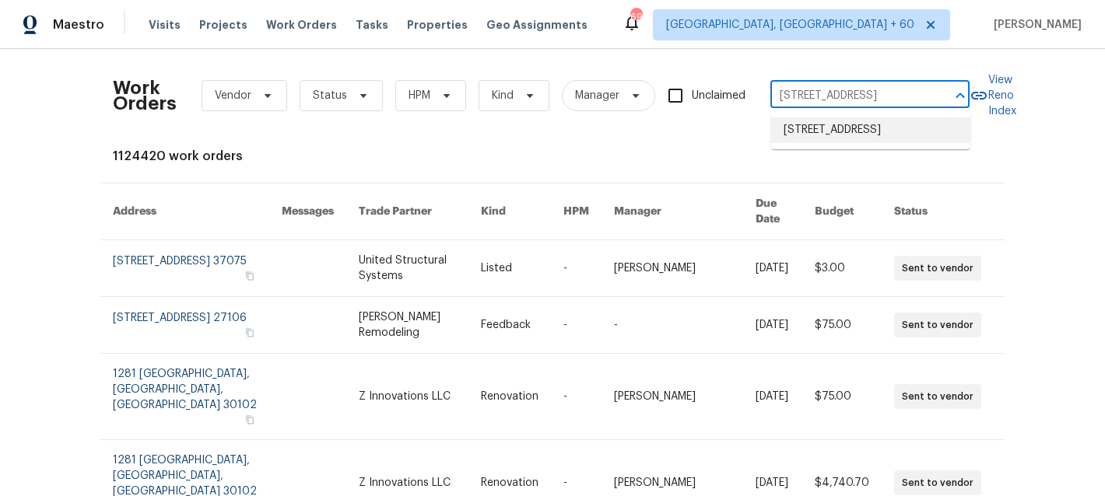
click at [869, 135] on li "[STREET_ADDRESS]" at bounding box center [870, 131] width 199 height 26
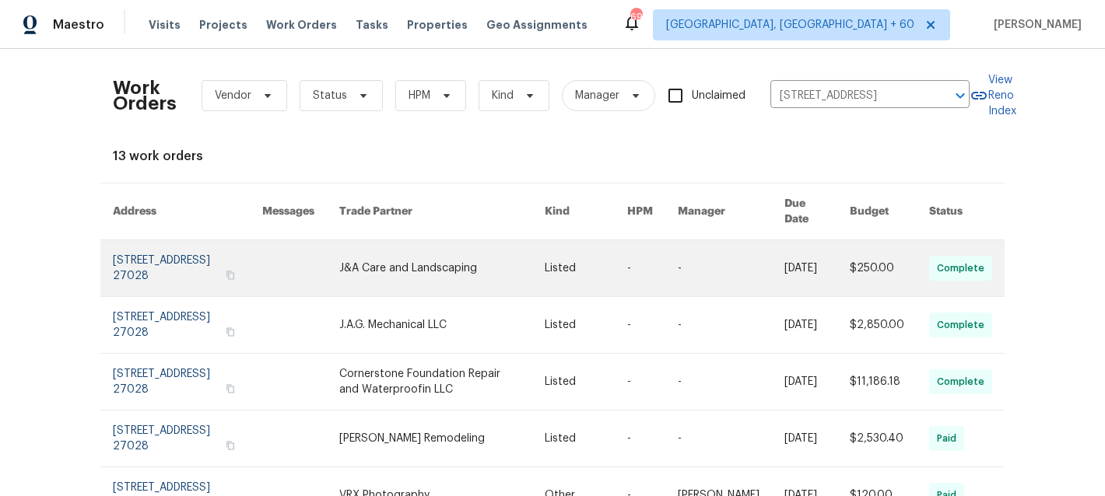
click at [523, 251] on link at bounding box center [442, 268] width 206 height 56
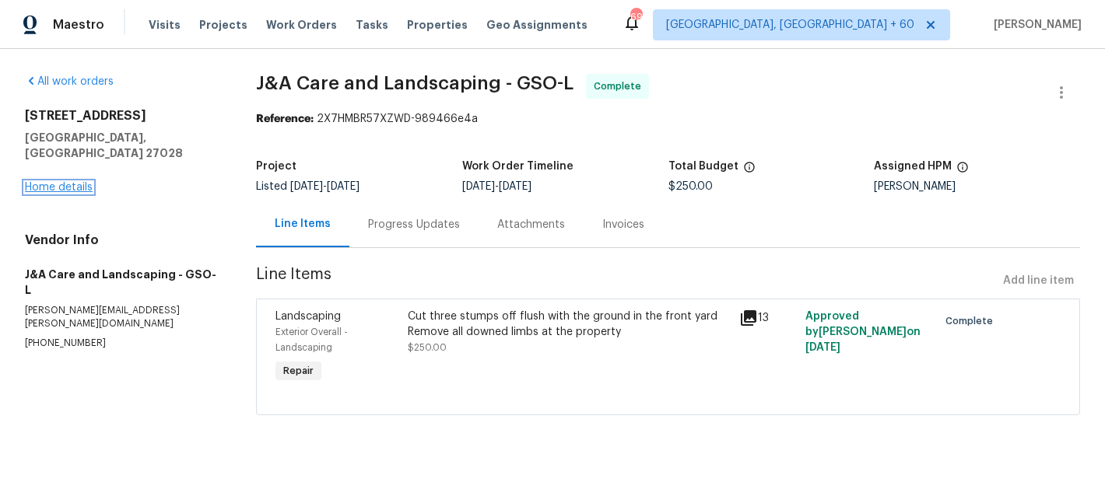
click at [61, 182] on link "Home details" at bounding box center [59, 187] width 68 height 11
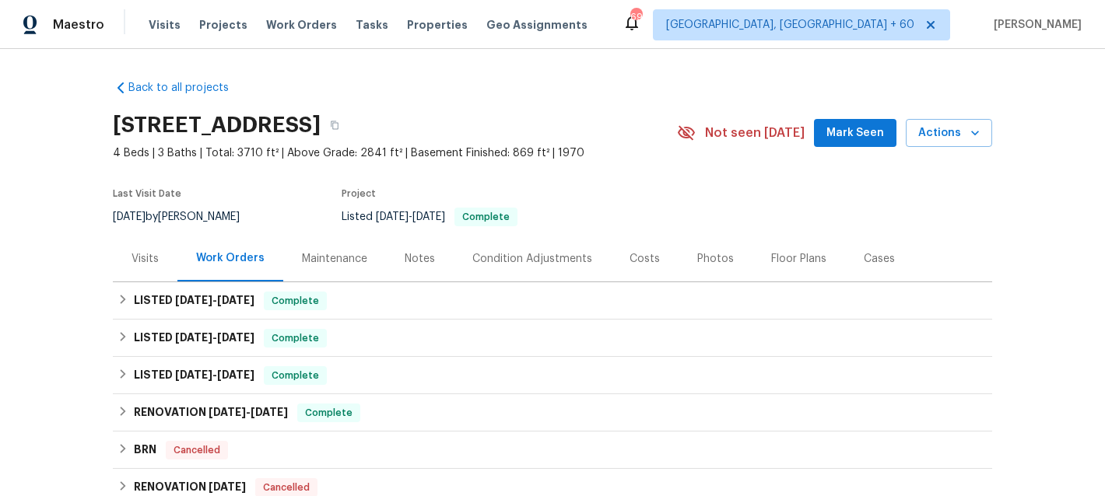
click at [342, 265] on div "Maintenance" at bounding box center [334, 259] width 65 height 16
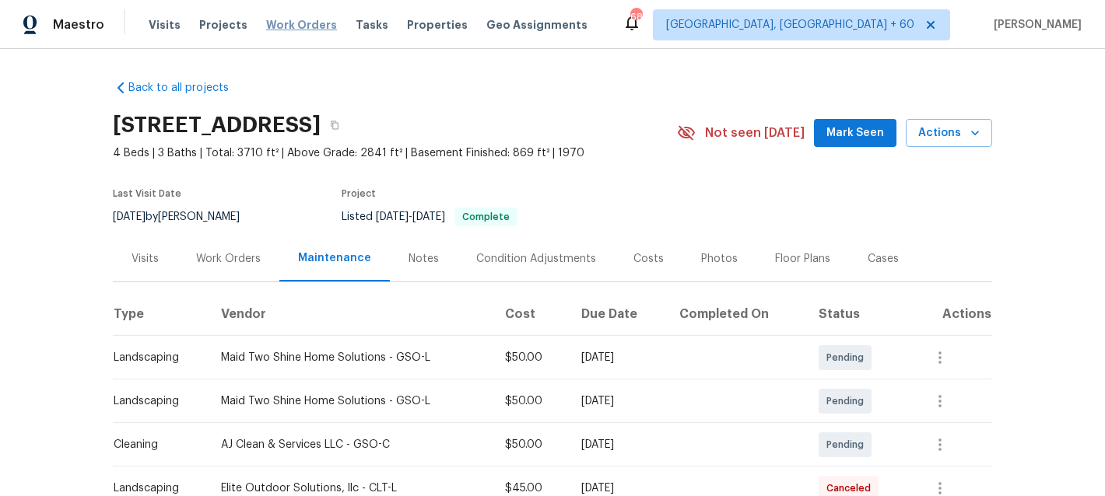
click at [296, 28] on span "Work Orders" at bounding box center [301, 25] width 71 height 16
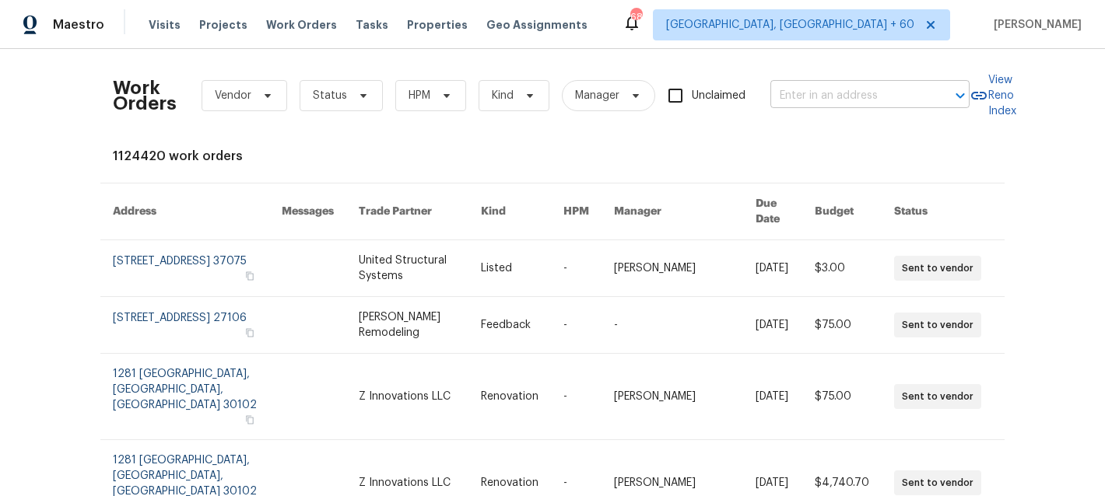
click at [856, 89] on input "text" at bounding box center [848, 96] width 156 height 24
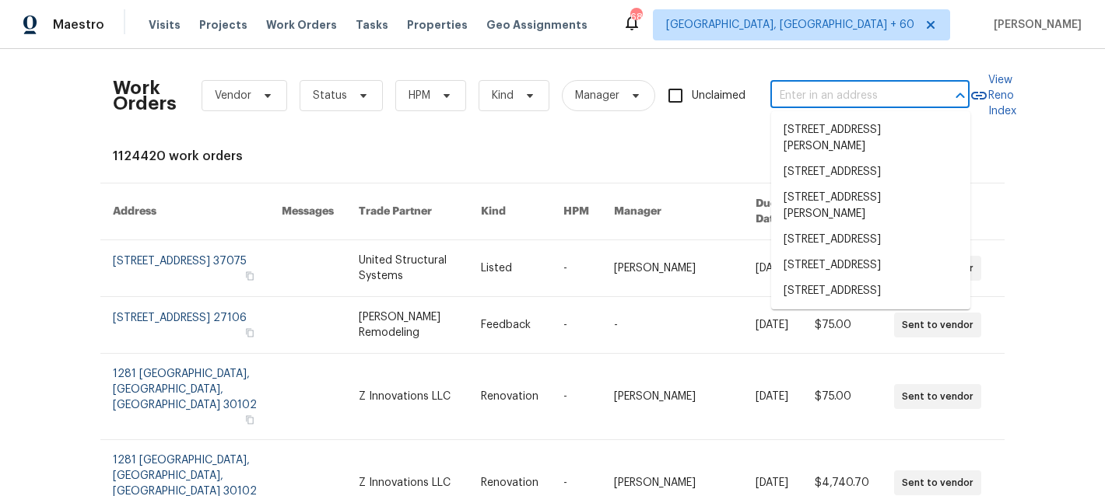
click at [856, 89] on input "text" at bounding box center [848, 96] width 156 height 24
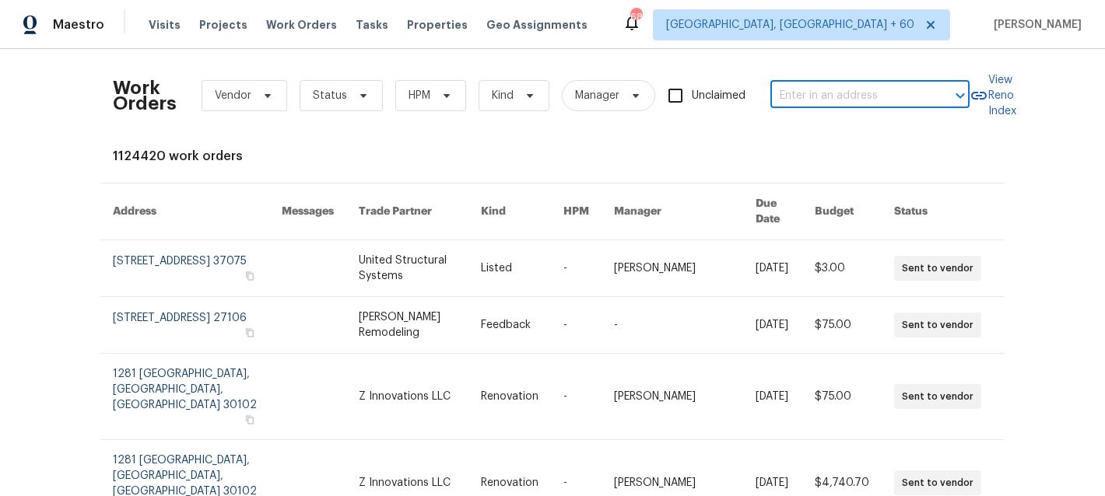
paste input "[STREET_ADDRESS]"
type input "[STREET_ADDRESS]"
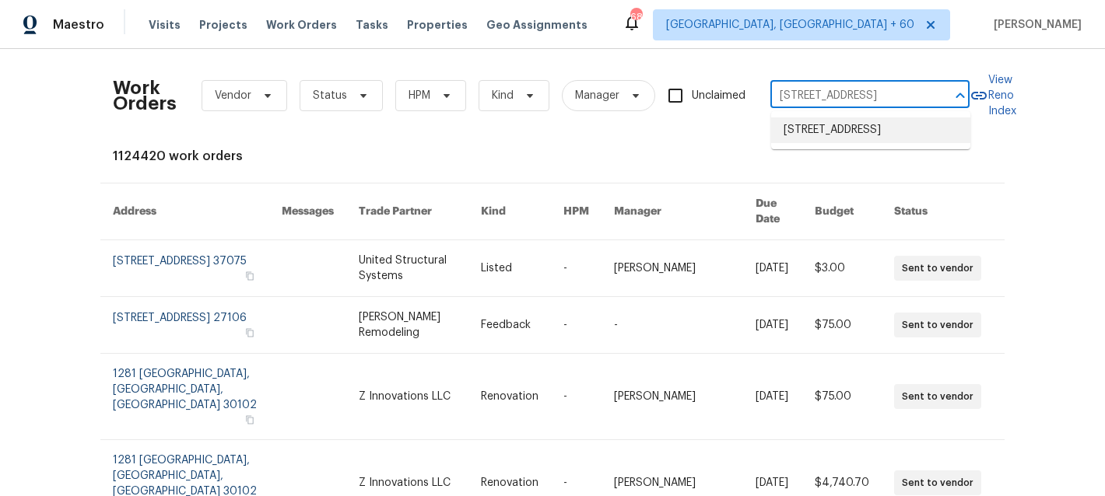
click at [849, 135] on li "[STREET_ADDRESS]" at bounding box center [870, 131] width 199 height 26
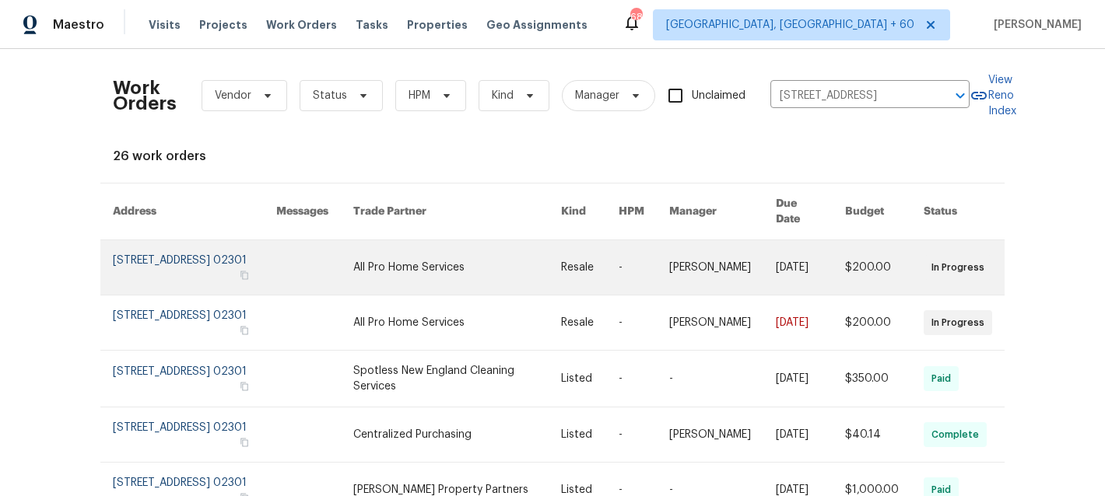
click at [480, 254] on link at bounding box center [457, 267] width 208 height 54
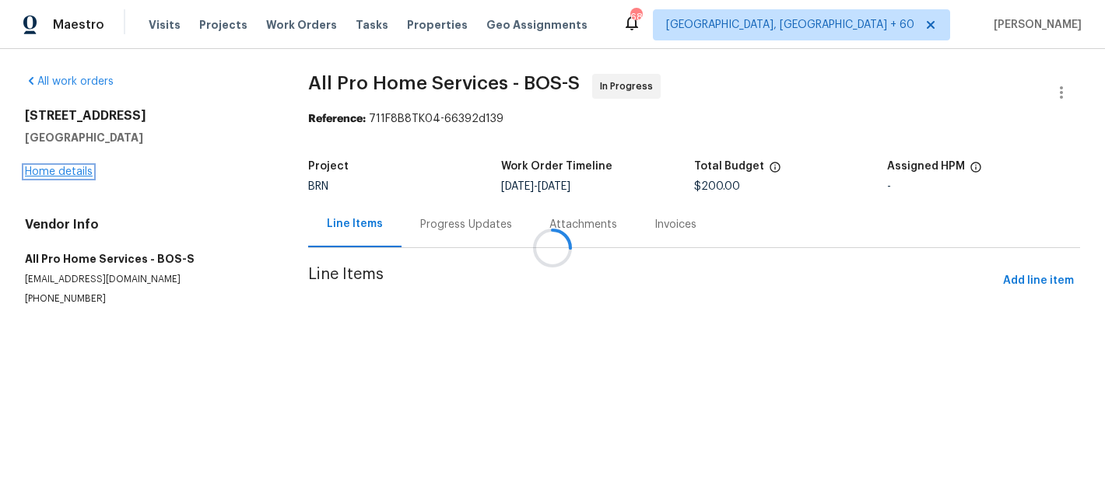
click at [33, 172] on link "Home details" at bounding box center [59, 172] width 68 height 11
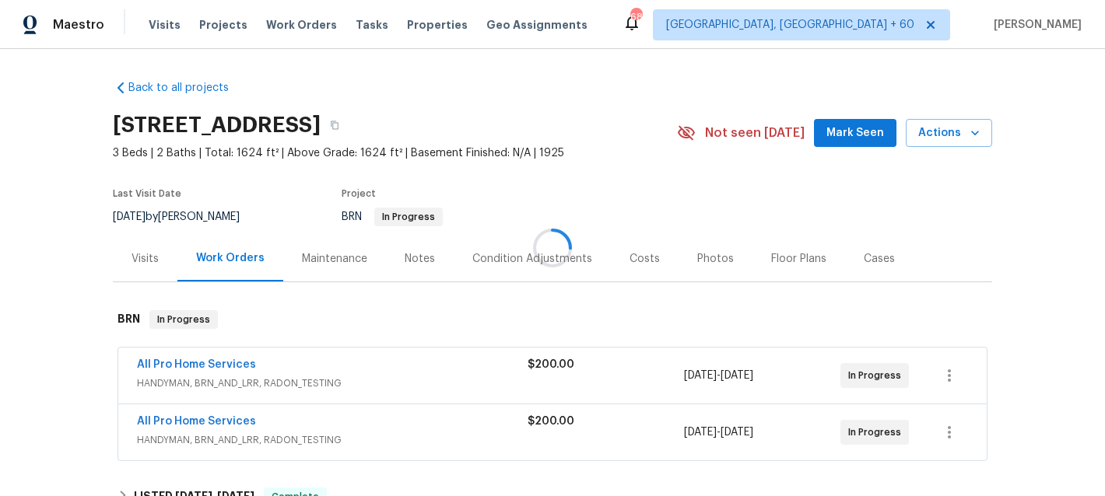
click at [334, 261] on div at bounding box center [552, 248] width 1105 height 496
click at [330, 261] on div "Maintenance" at bounding box center [334, 259] width 65 height 16
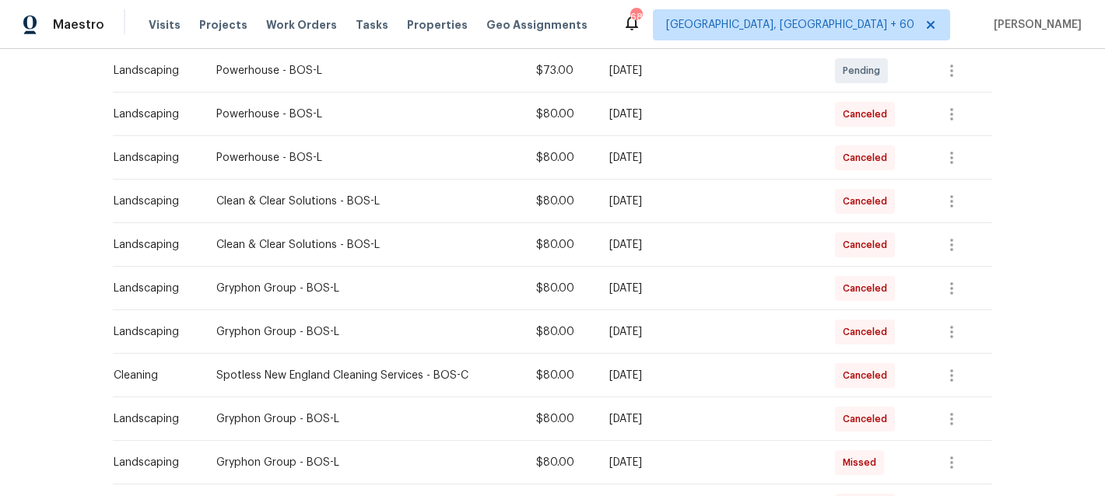
scroll to position [364, 0]
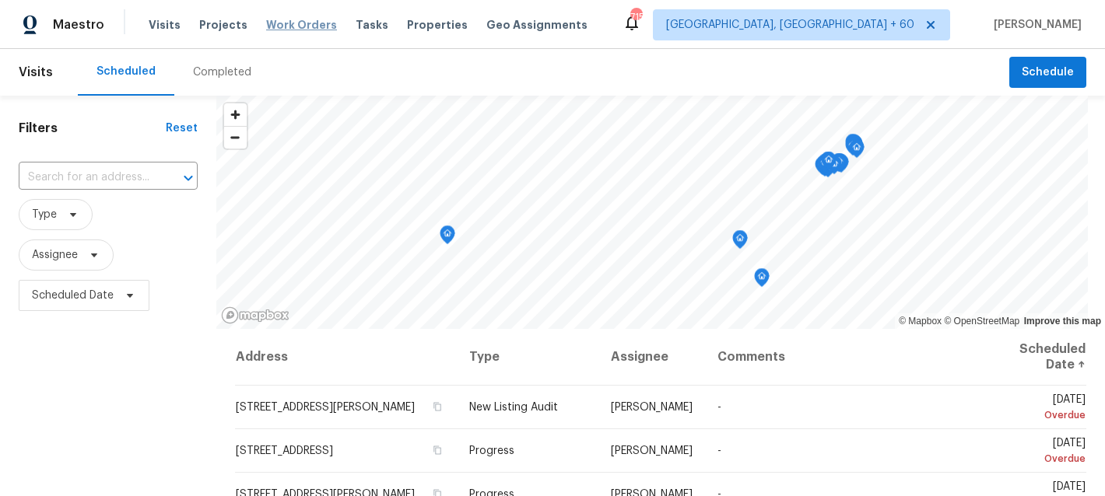
click at [281, 24] on span "Work Orders" at bounding box center [301, 25] width 71 height 16
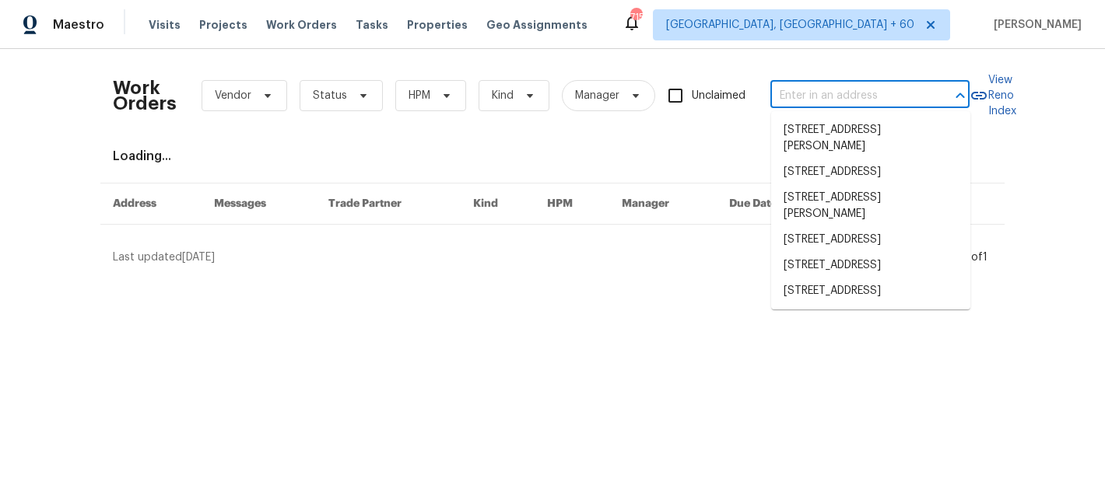
click at [896, 92] on input "text" at bounding box center [848, 96] width 156 height 24
paste input "51 Holt Rd NE, Marietta, GA 30068"
type input "51 Holt Rd NE, Marietta, GA 30068"
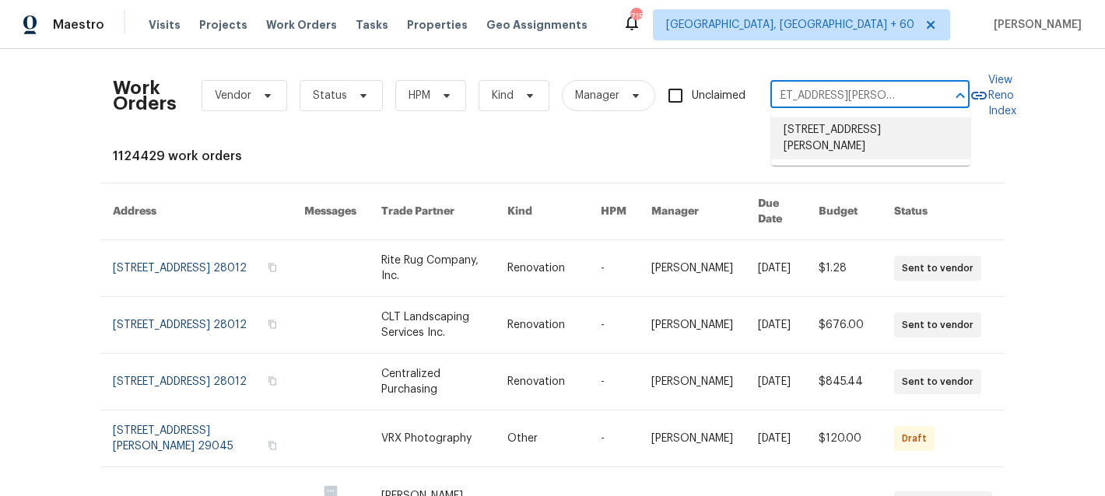
click at [847, 141] on li "51 Holt Rd NE, Marietta, GA 30068" at bounding box center [870, 139] width 199 height 42
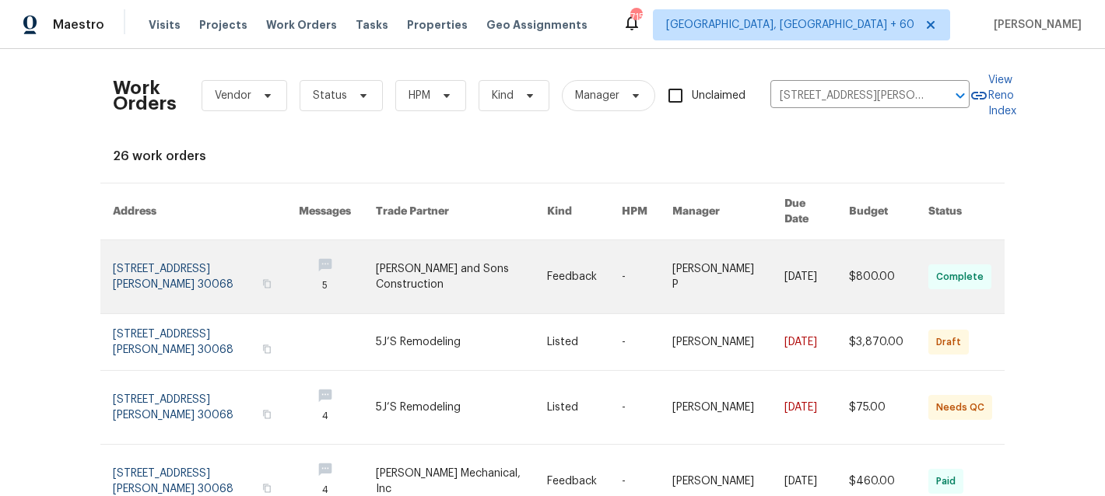
click at [459, 276] on link at bounding box center [461, 276] width 171 height 73
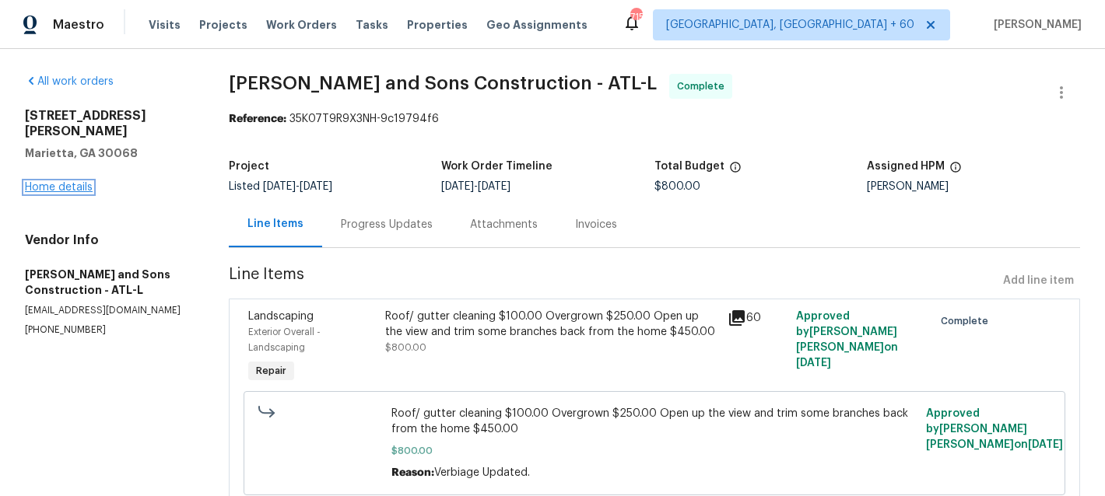
click at [68, 182] on link "Home details" at bounding box center [59, 187] width 68 height 11
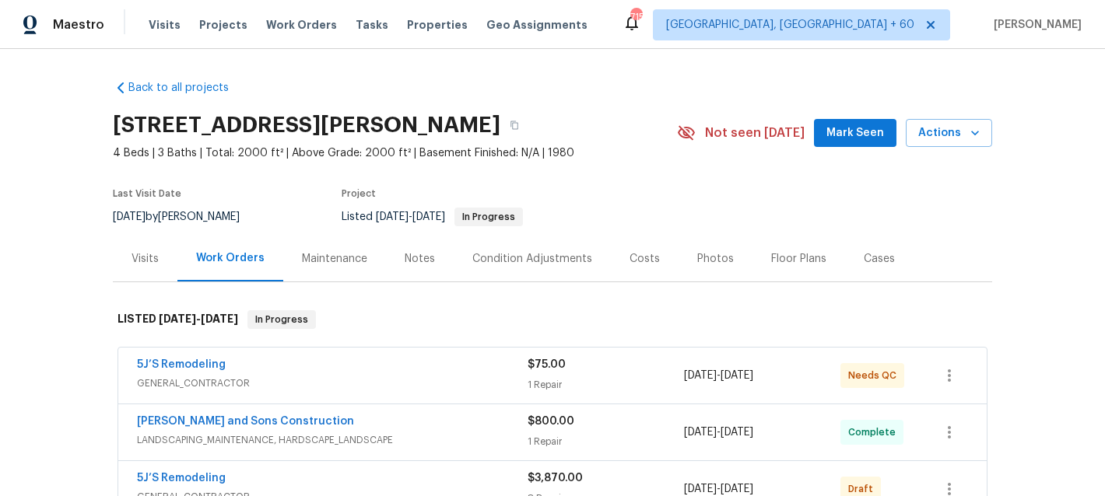
click at [340, 259] on div "Maintenance" at bounding box center [334, 259] width 65 height 16
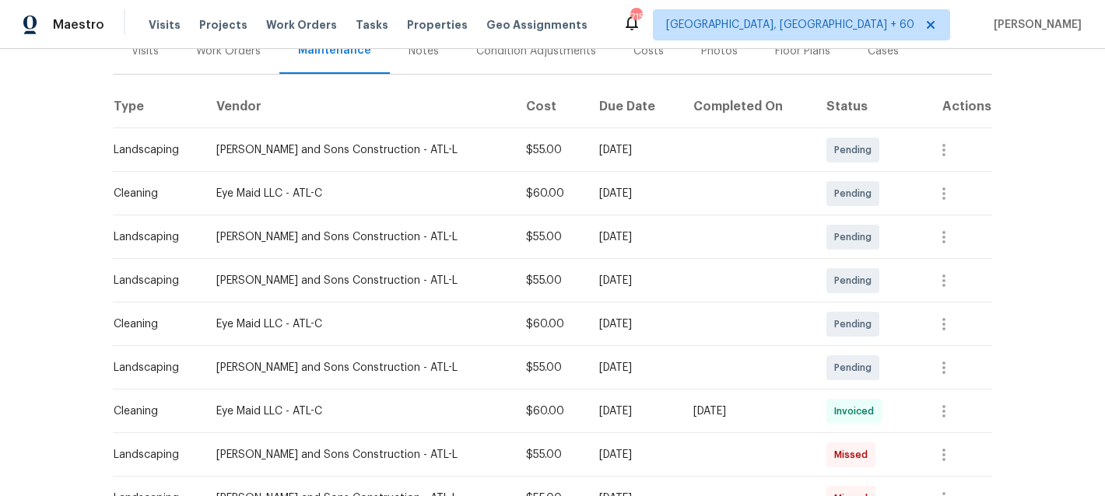
scroll to position [208, 0]
click at [943, 363] on icon "button" at bounding box center [943, 368] width 3 height 12
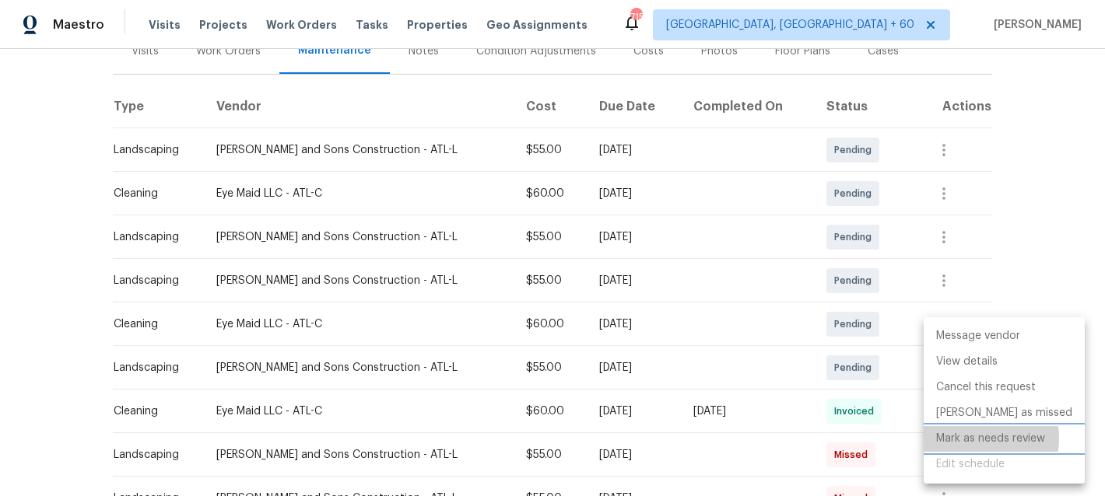
click at [969, 439] on li "Mark as needs review" at bounding box center [1004, 439] width 161 height 26
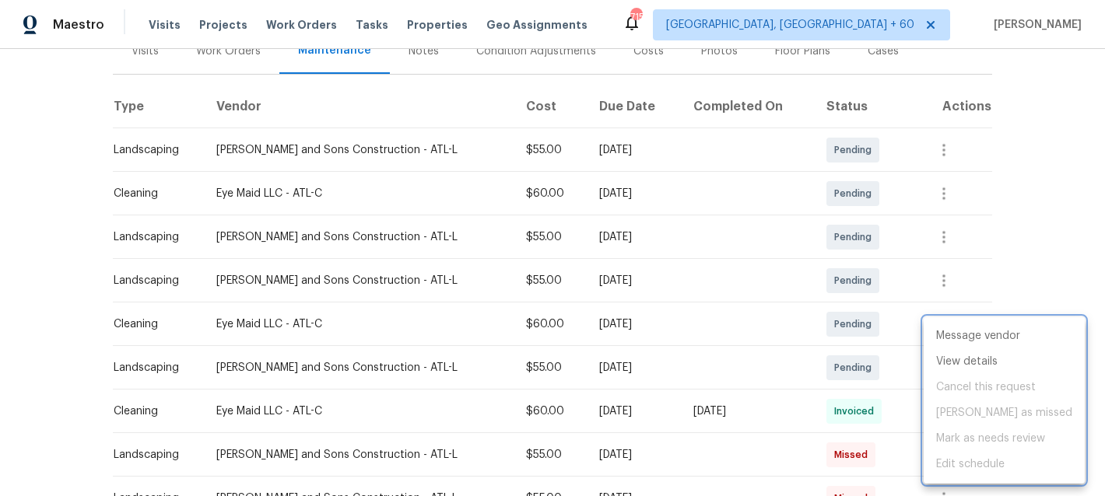
click at [1017, 225] on div at bounding box center [552, 248] width 1105 height 496
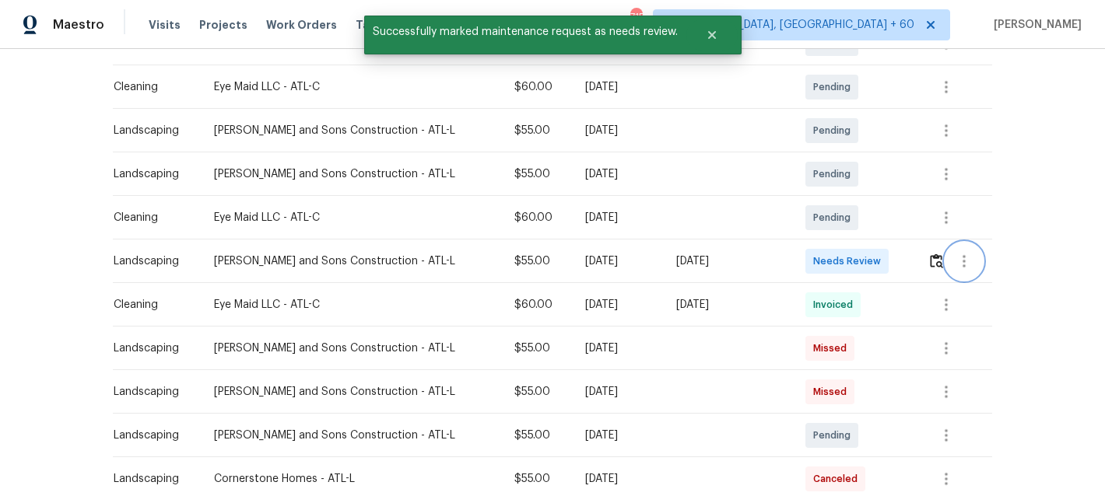
scroll to position [369, 0]
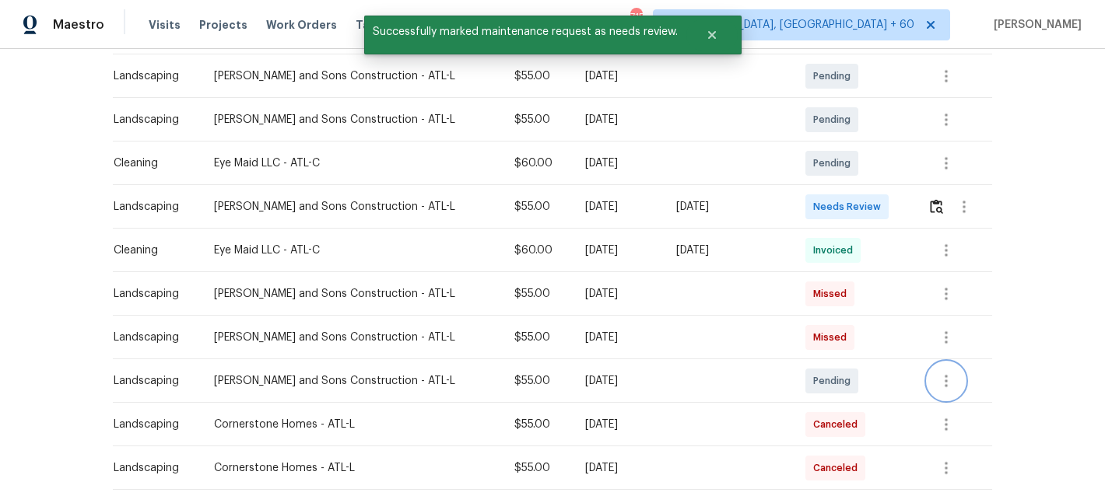
click at [952, 387] on icon "button" at bounding box center [946, 381] width 19 height 19
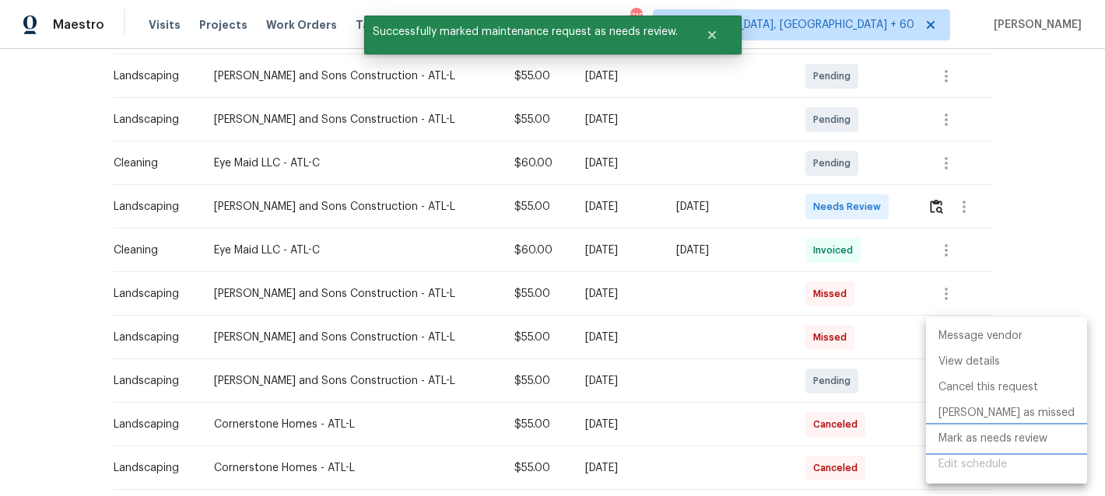
click at [976, 444] on li "Mark as needs review" at bounding box center [1006, 439] width 161 height 26
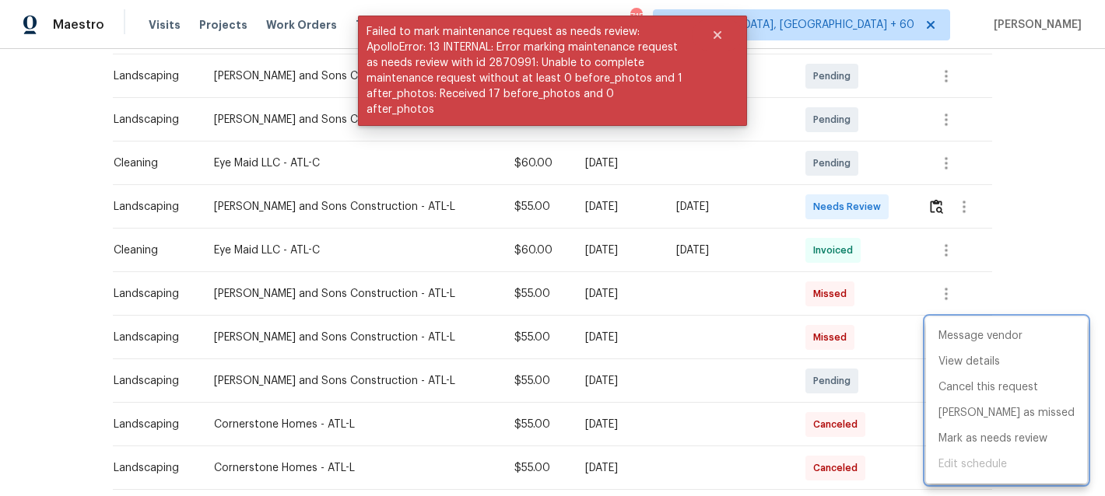
click at [1025, 240] on div at bounding box center [552, 248] width 1105 height 496
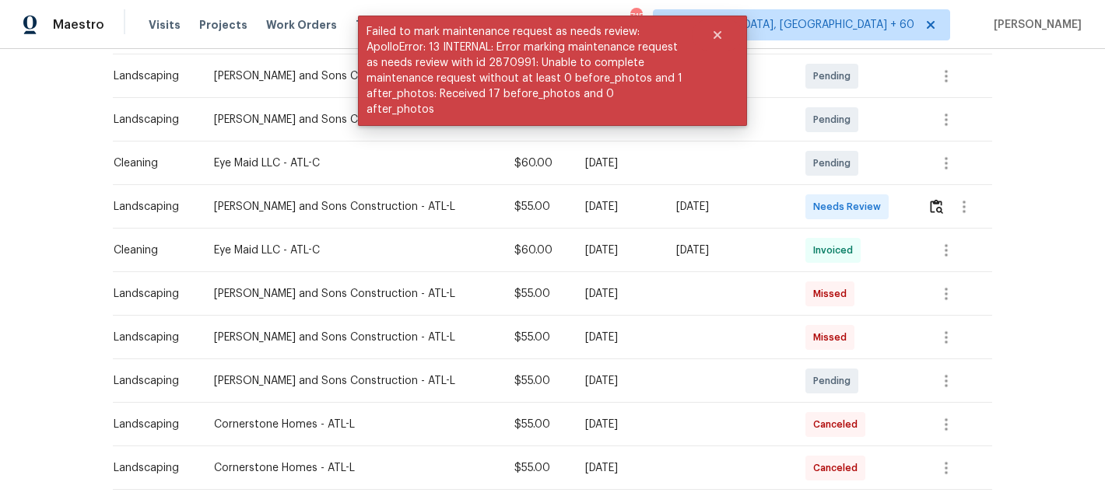
click at [854, 381] on span "Pending" at bounding box center [835, 382] width 44 height 16
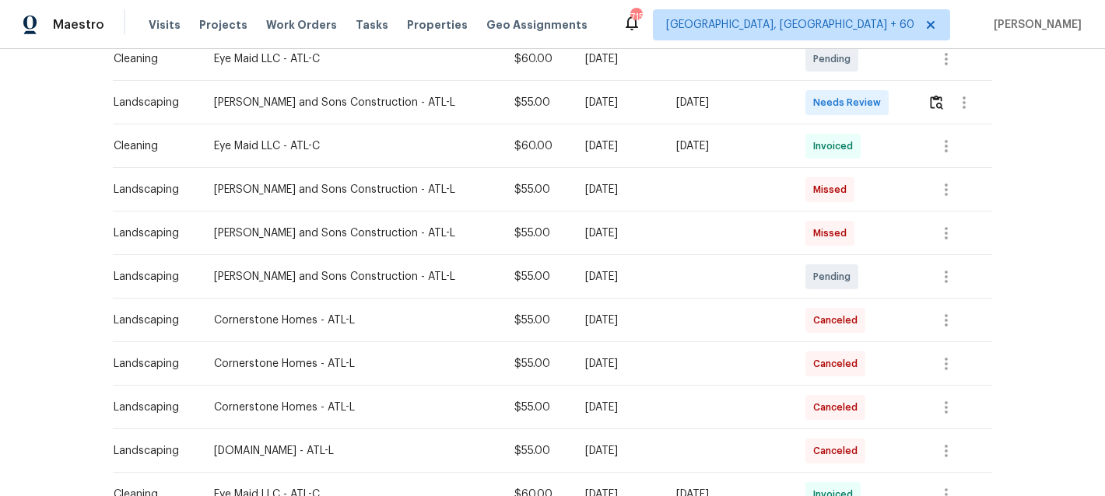
scroll to position [428, 0]
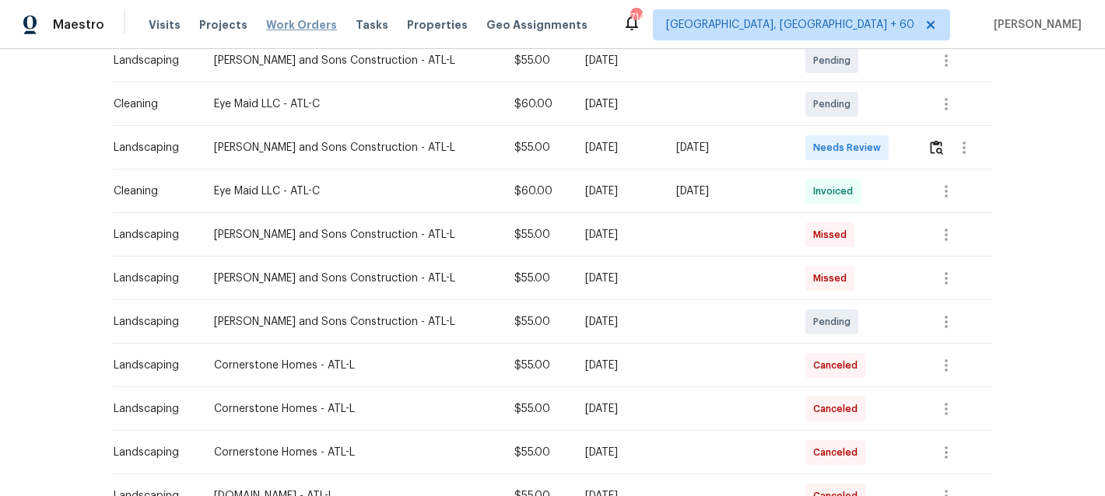
click at [286, 23] on span "Work Orders" at bounding box center [301, 25] width 71 height 16
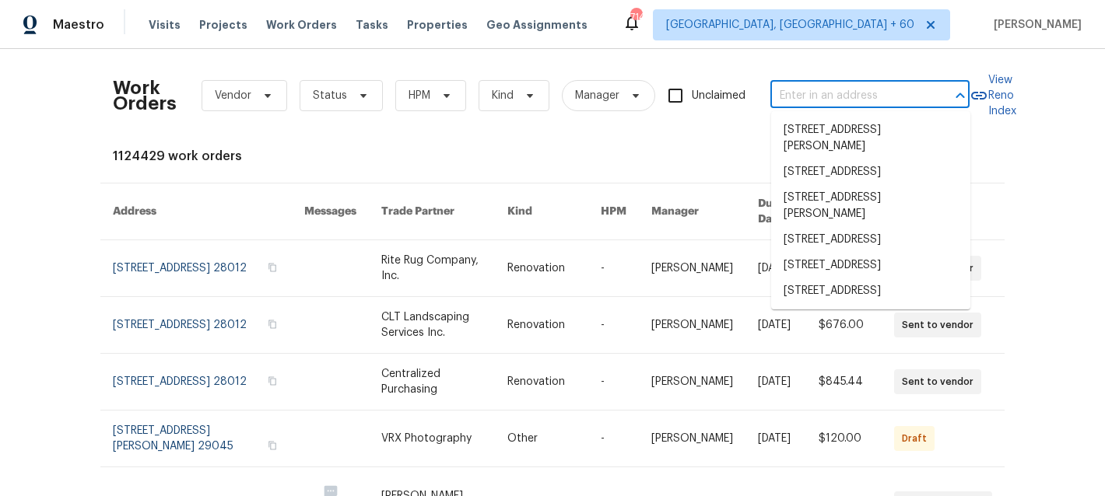
click at [826, 93] on input "text" at bounding box center [848, 96] width 156 height 24
paste input "720 Smithstone Rd SE, Marietta, GA 30067"
type input "720 Smithstone Rd SE, Marietta, GA 30067"
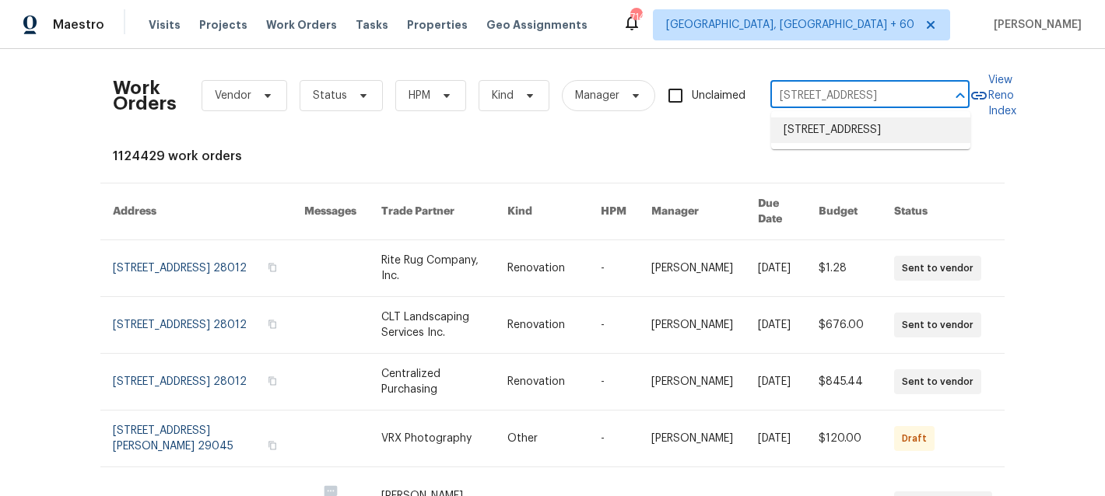
click at [859, 133] on li "720 Smithstone Rd SE, Marietta, GA 30067" at bounding box center [870, 131] width 199 height 26
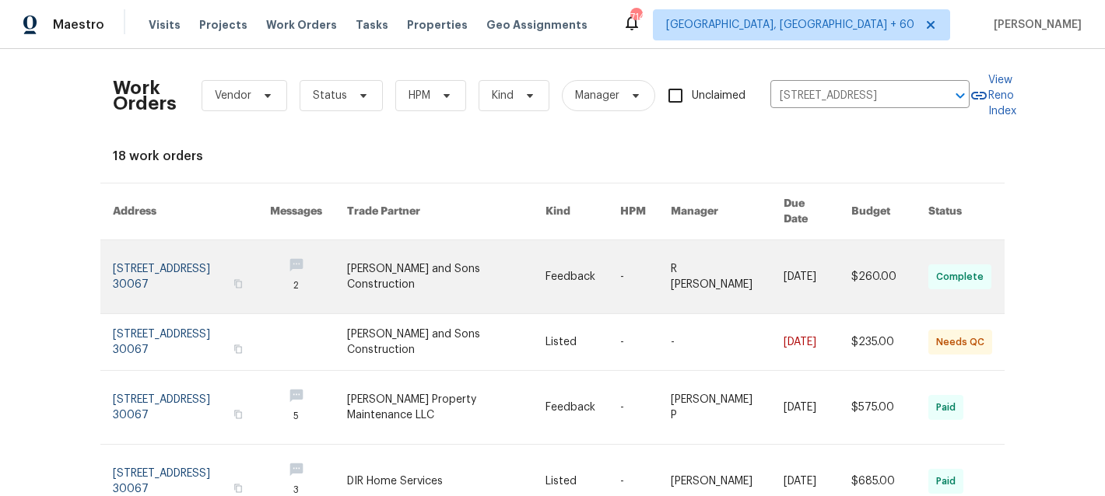
click at [451, 267] on link at bounding box center [446, 276] width 198 height 73
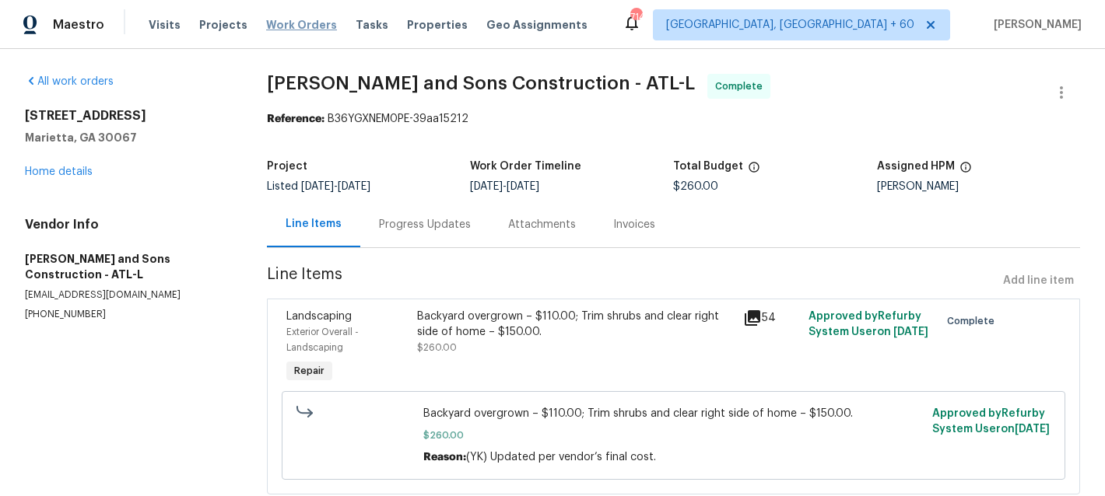
click at [286, 27] on span "Work Orders" at bounding box center [301, 25] width 71 height 16
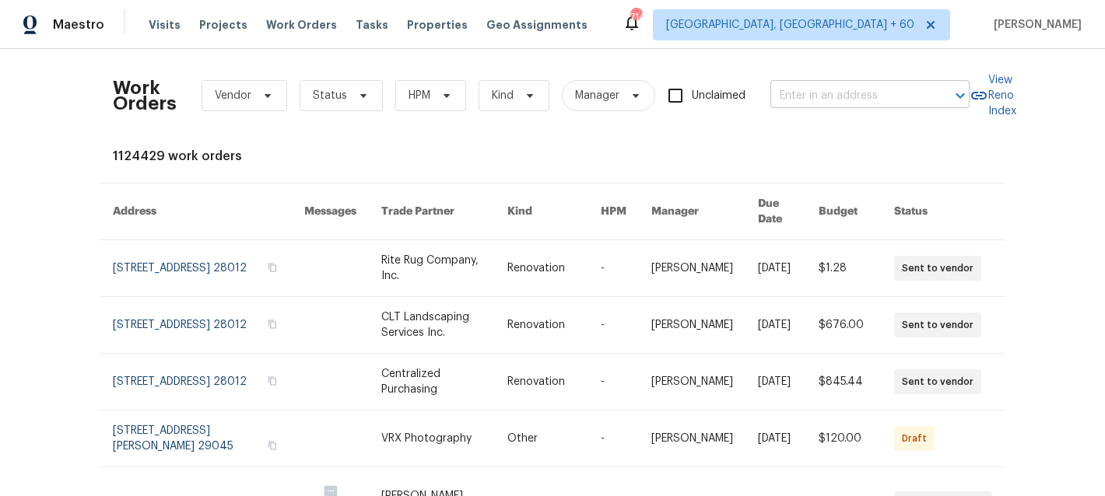
click at [859, 94] on input "text" at bounding box center [848, 96] width 156 height 24
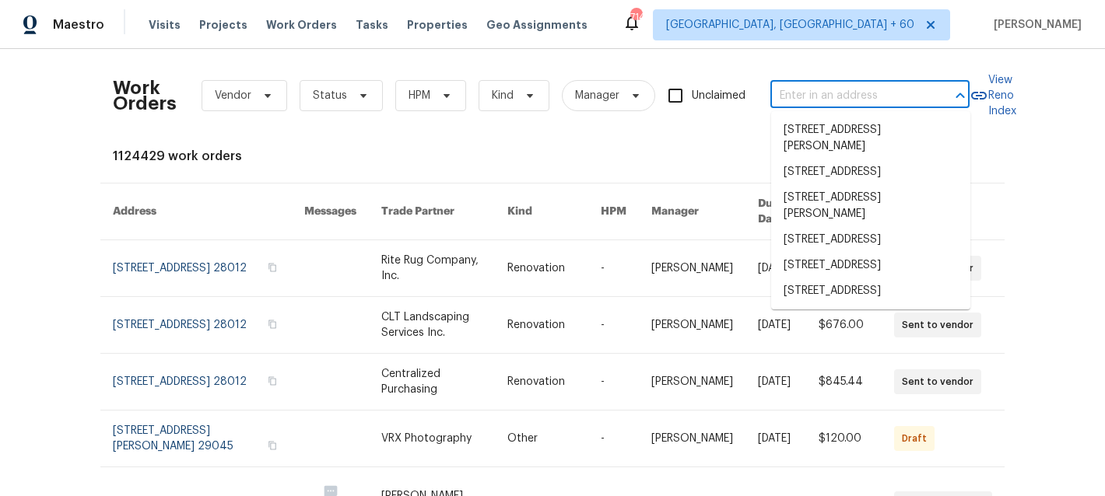
paste input "720 Smithstone Rd SE, Marietta, GA 30067"
type input "720 Smithstone Rd SE, Marietta, GA 30067"
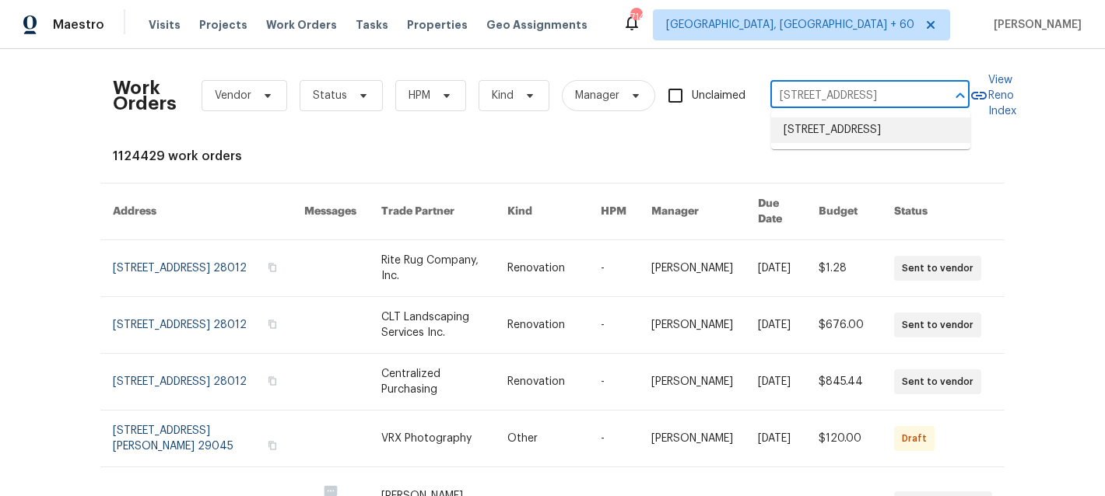
click at [826, 135] on li "720 Smithstone Rd SE, Marietta, GA 30067" at bounding box center [870, 131] width 199 height 26
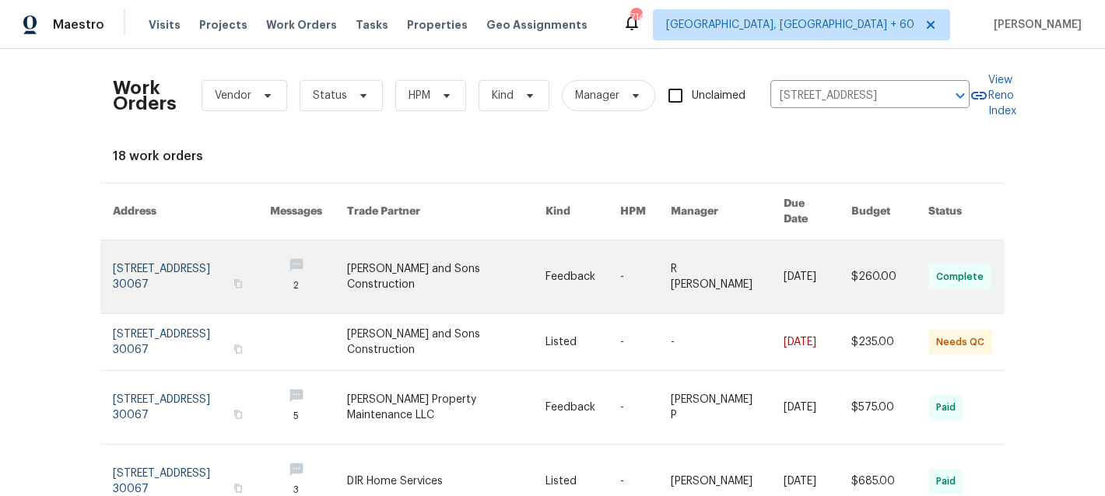
click at [308, 257] on td "2" at bounding box center [296, 277] width 77 height 74
click at [199, 247] on link at bounding box center [191, 276] width 157 height 73
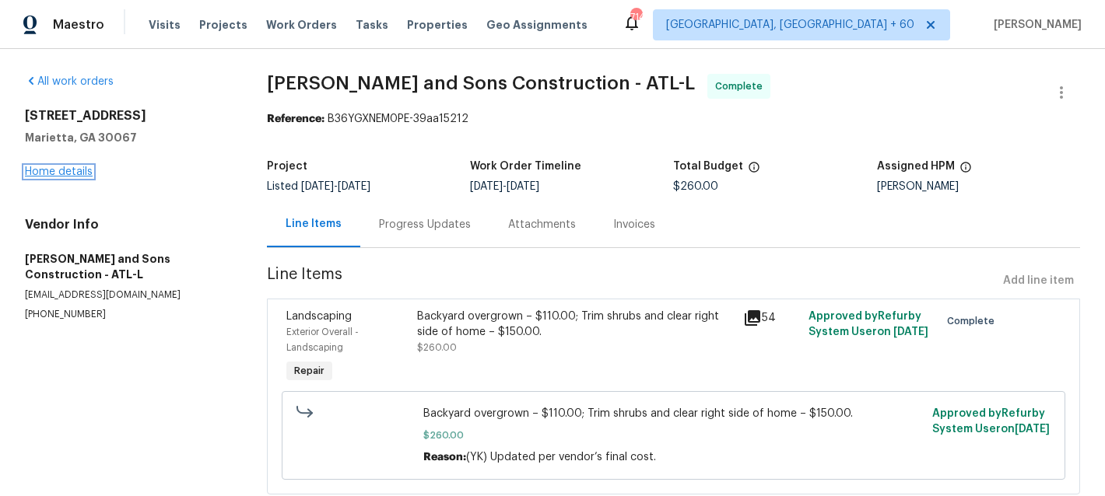
click at [50, 170] on link "Home details" at bounding box center [59, 172] width 68 height 11
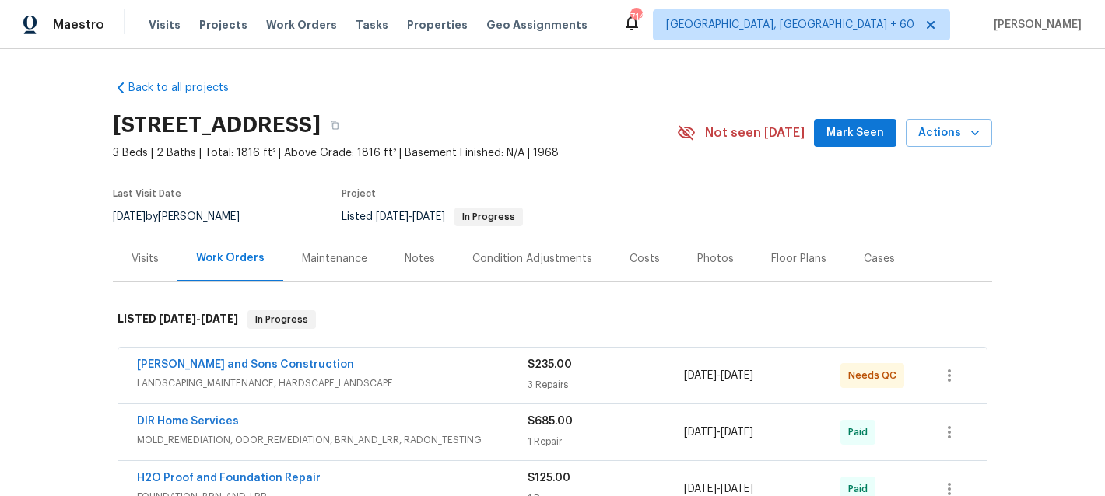
click at [342, 252] on div "Maintenance" at bounding box center [334, 259] width 65 height 16
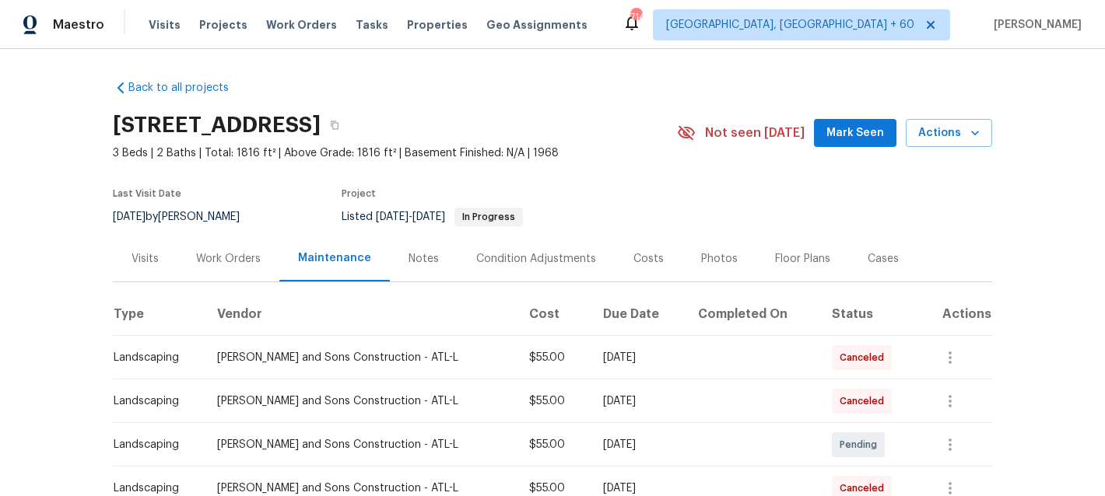
click at [258, 258] on div "Work Orders" at bounding box center [228, 259] width 65 height 16
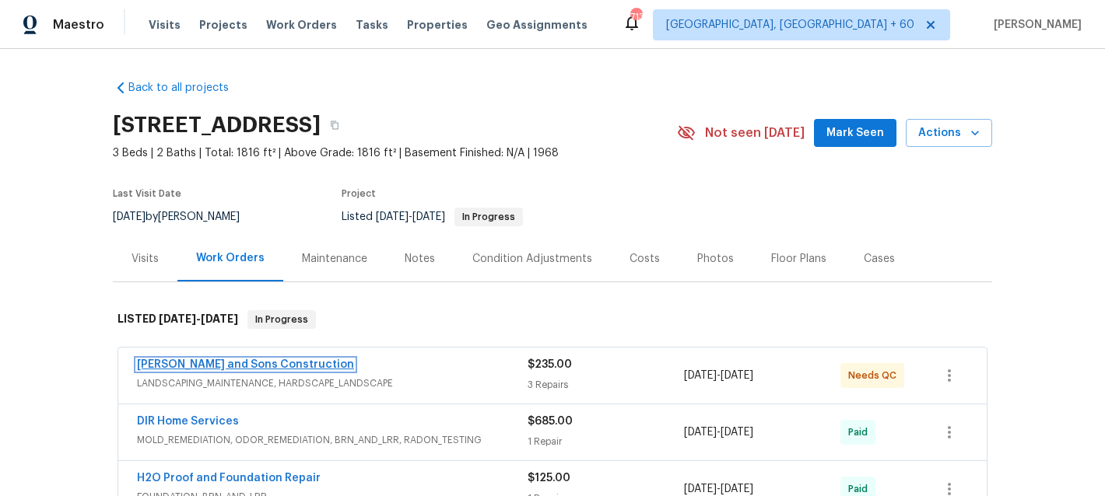
click at [258, 363] on link "Reyes and Sons Construction" at bounding box center [245, 365] width 217 height 11
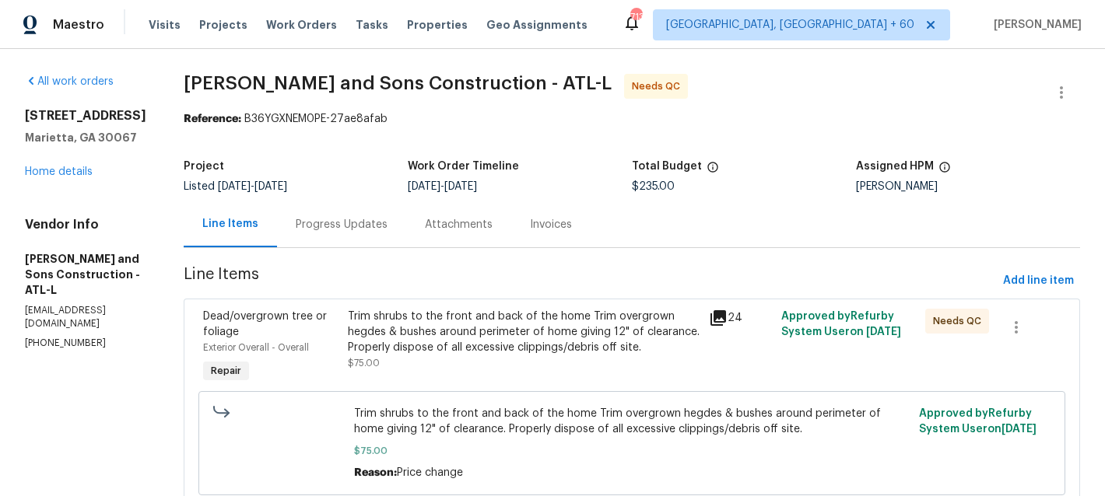
click at [317, 239] on div "Progress Updates" at bounding box center [341, 225] width 129 height 46
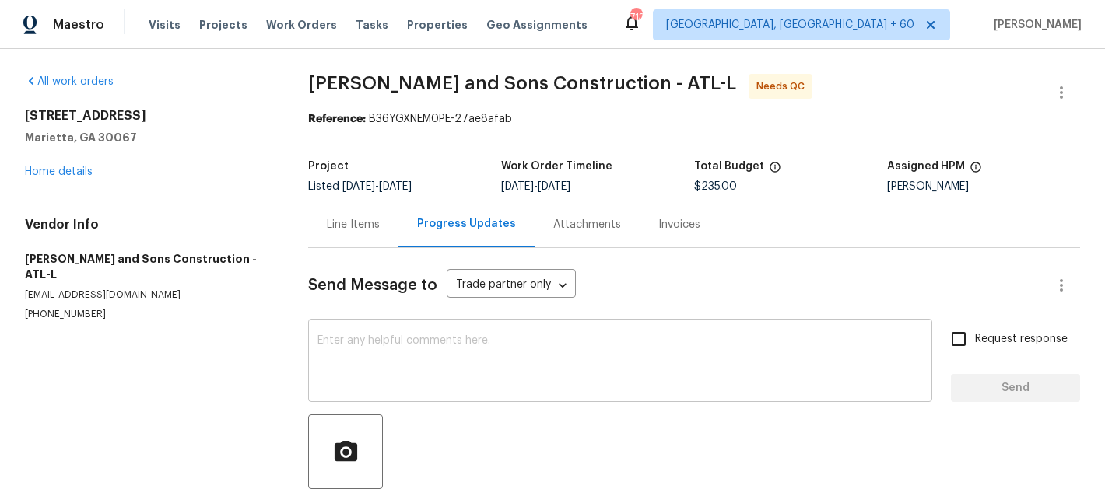
scroll to position [82, 0]
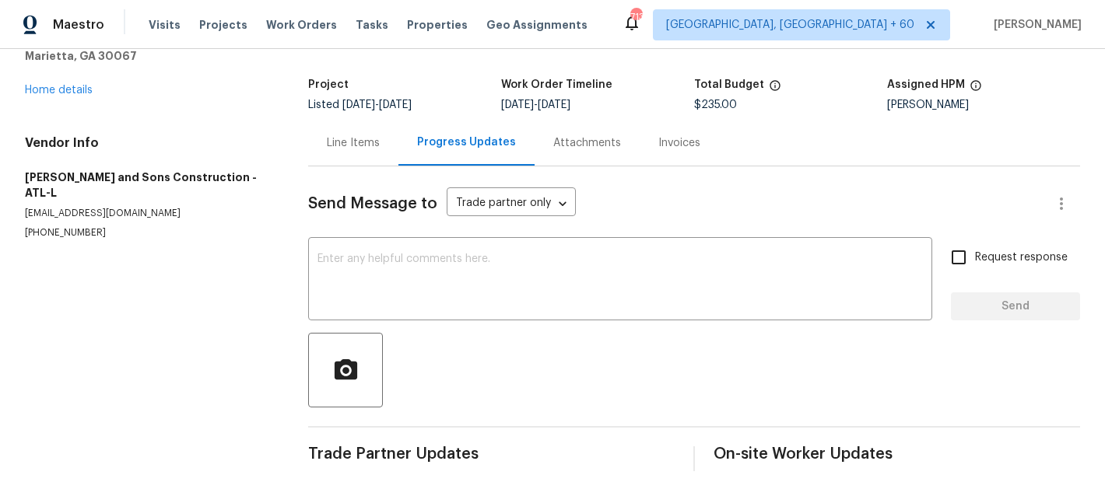
click at [367, 147] on div "Line Items" at bounding box center [353, 143] width 53 height 16
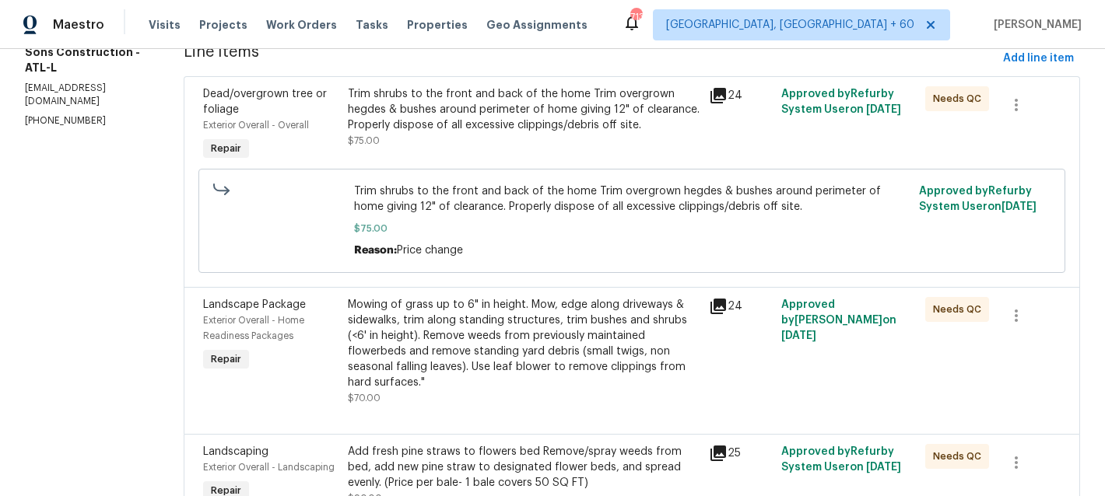
scroll to position [224, 0]
click at [717, 300] on div "24" at bounding box center [740, 305] width 63 height 19
click at [710, 300] on icon at bounding box center [718, 305] width 16 height 16
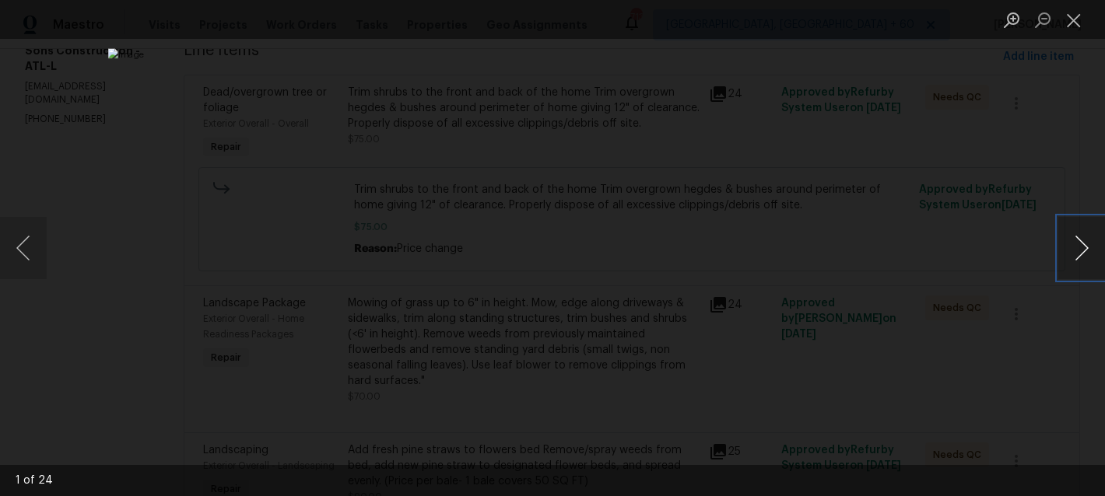
click at [1078, 250] on button "Next image" at bounding box center [1081, 248] width 47 height 62
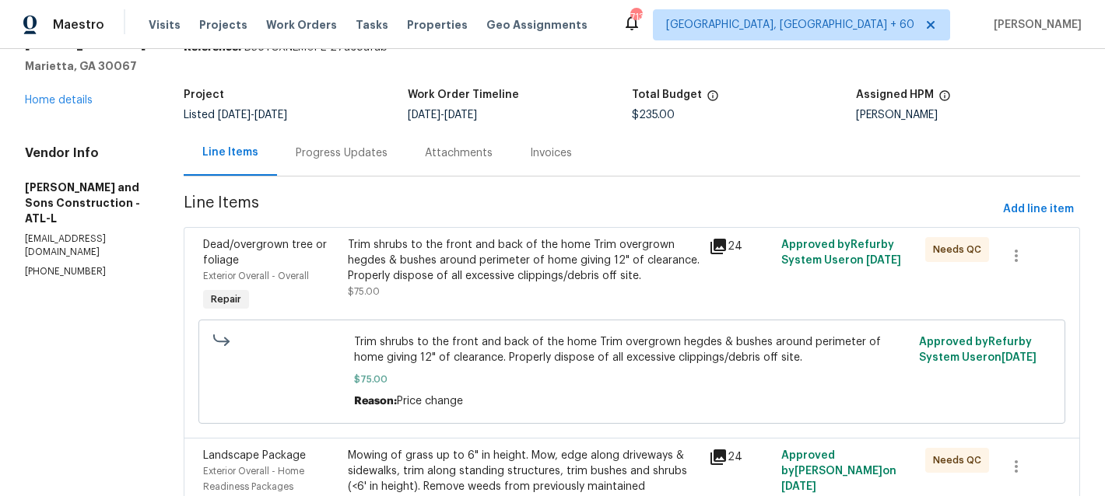
scroll to position [0, 0]
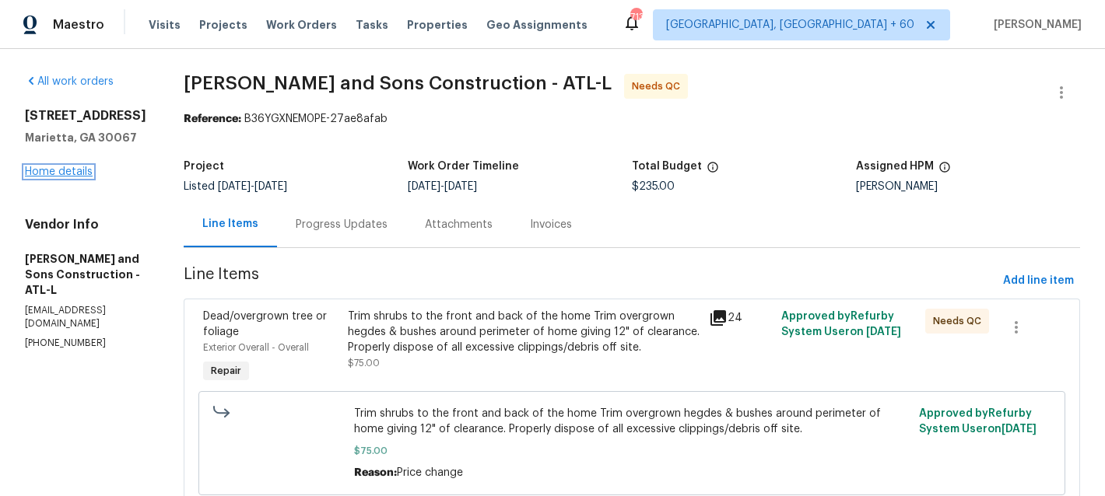
click at [37, 177] on link "Home details" at bounding box center [59, 172] width 68 height 11
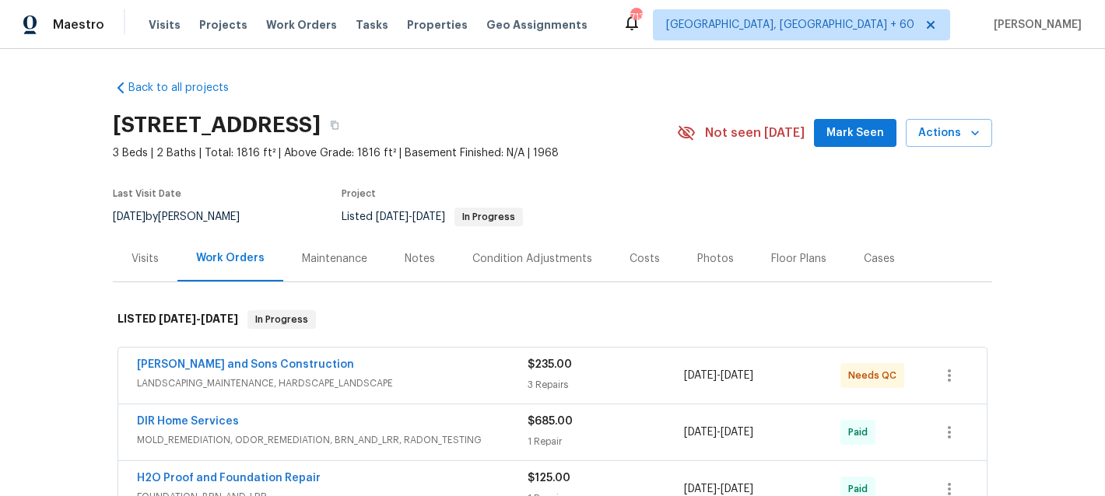
click at [316, 260] on div "Maintenance" at bounding box center [334, 259] width 65 height 16
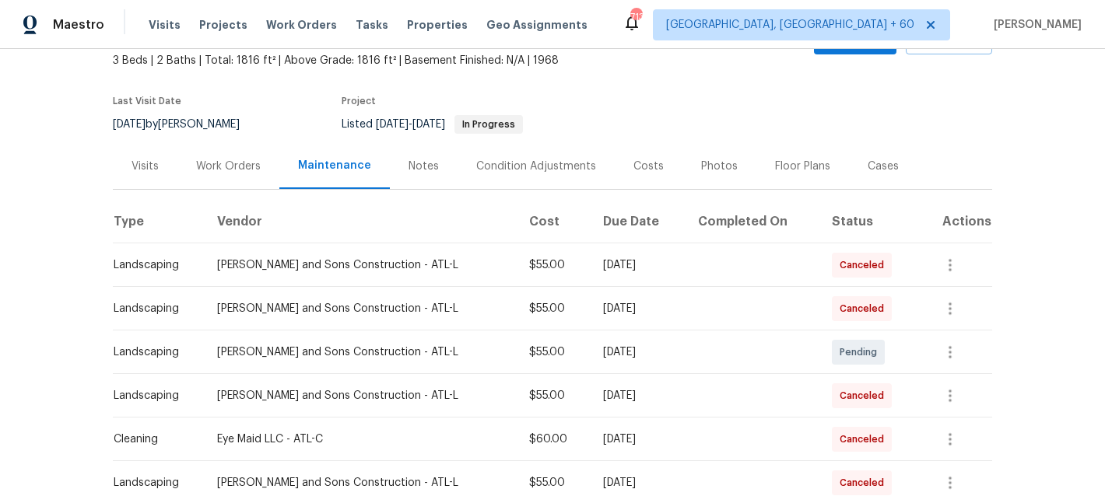
scroll to position [161, 0]
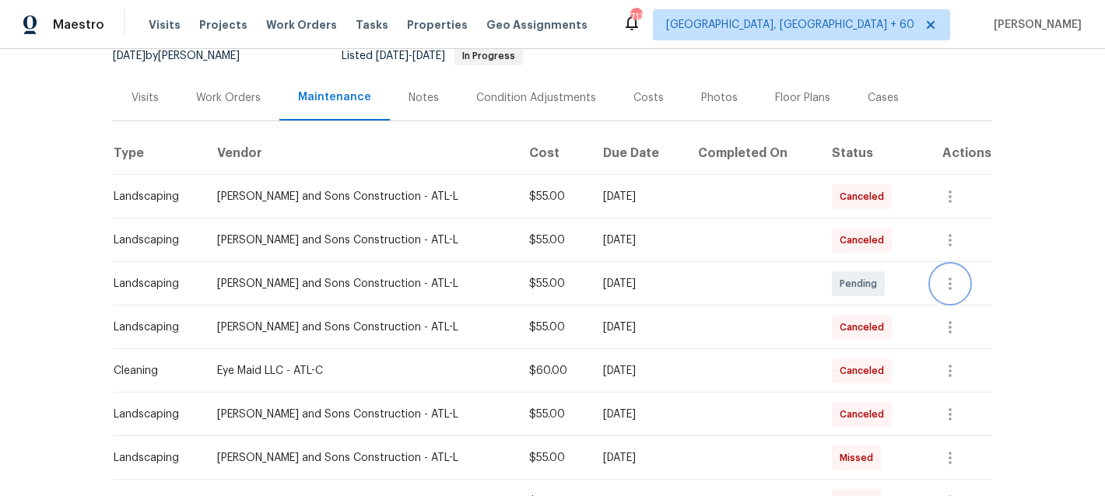
click at [949, 274] on button "button" at bounding box center [949, 283] width 37 height 37
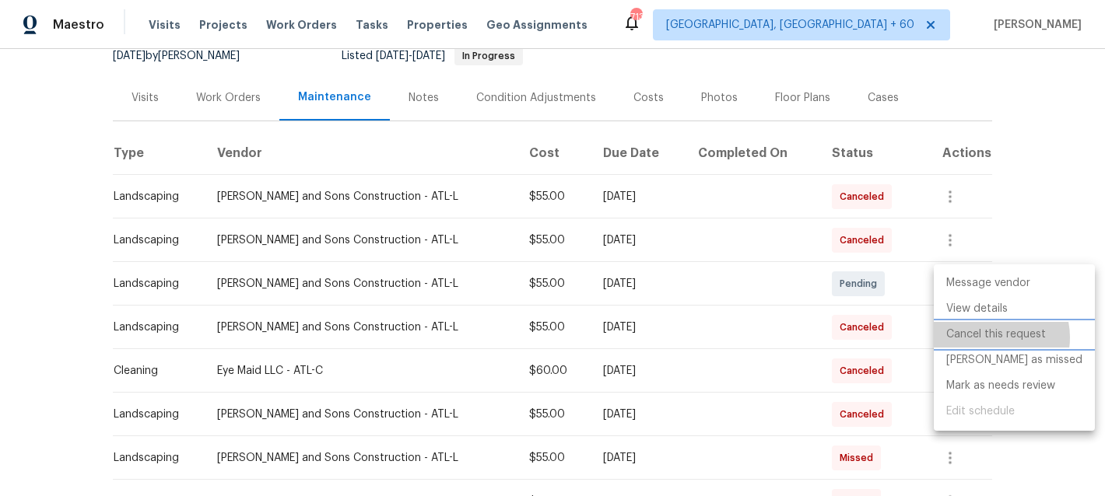
click at [991, 338] on li "Cancel this request" at bounding box center [1014, 335] width 161 height 26
